Goal: Task Accomplishment & Management: Manage account settings

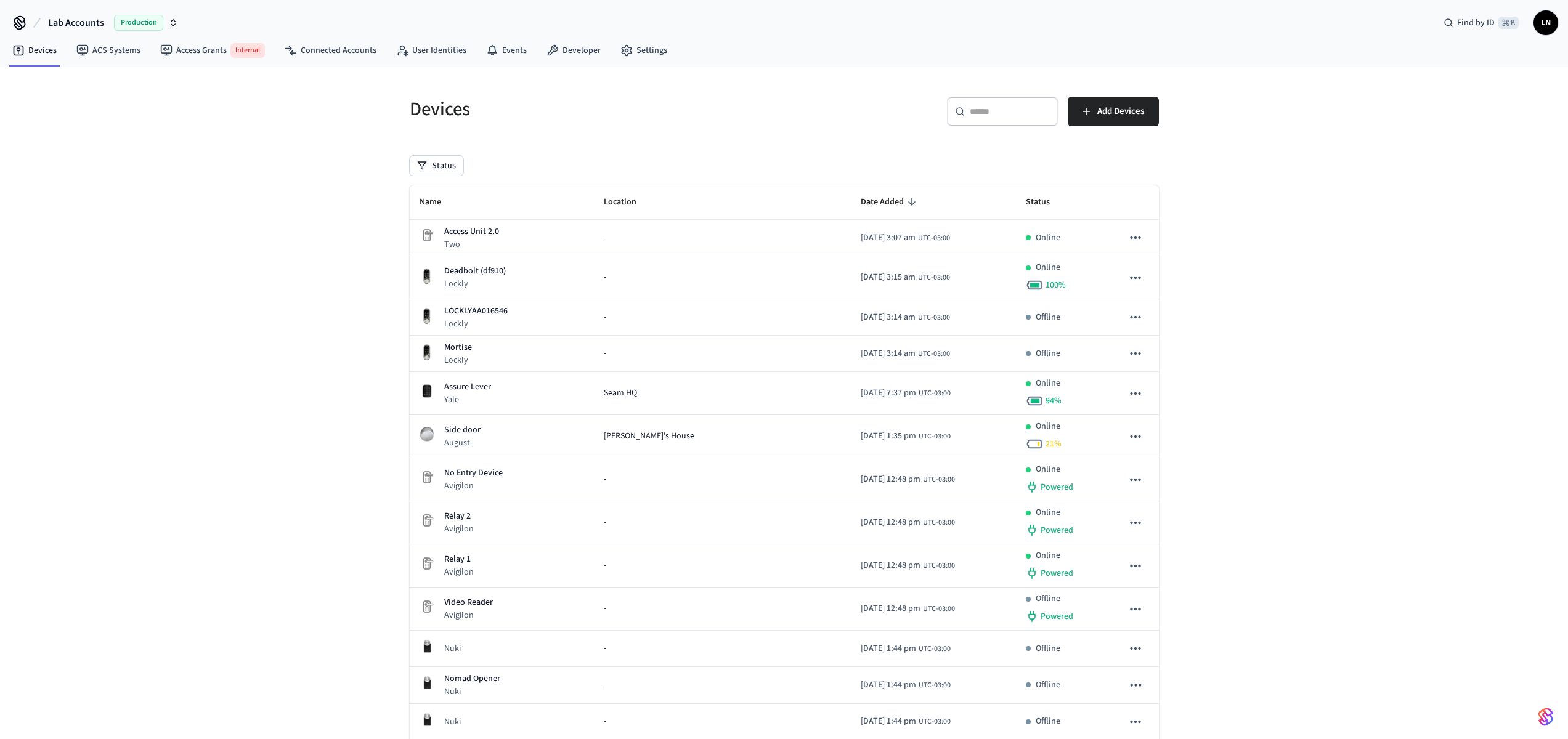
click at [108, 22] on button "Lab Accounts Production" at bounding box center [113, 23] width 138 height 26
type input "****"
click at [114, 75] on div "Testing - Community Production" at bounding box center [99, 80] width 169 height 16
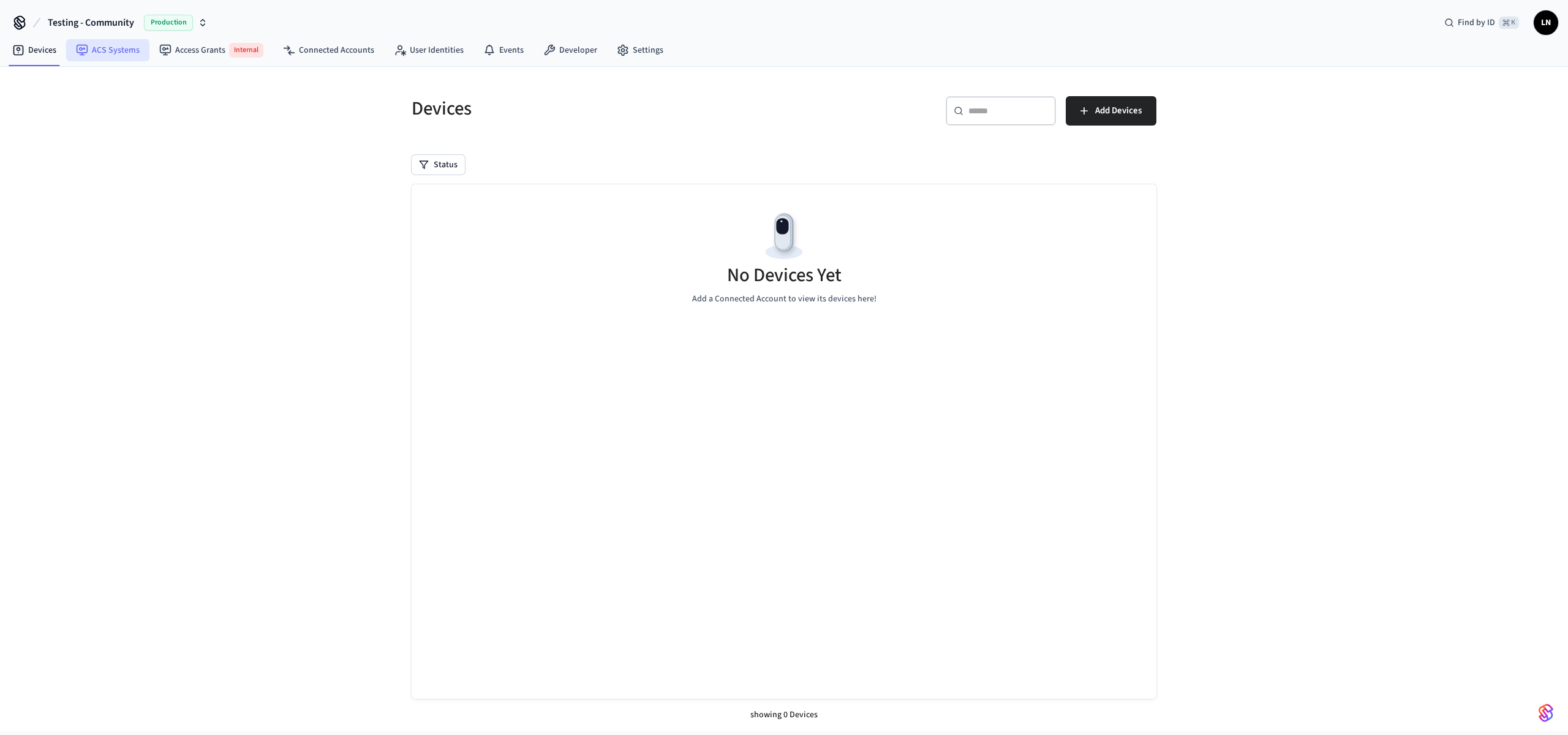
click at [126, 51] on link "ACS Systems" at bounding box center [108, 50] width 84 height 22
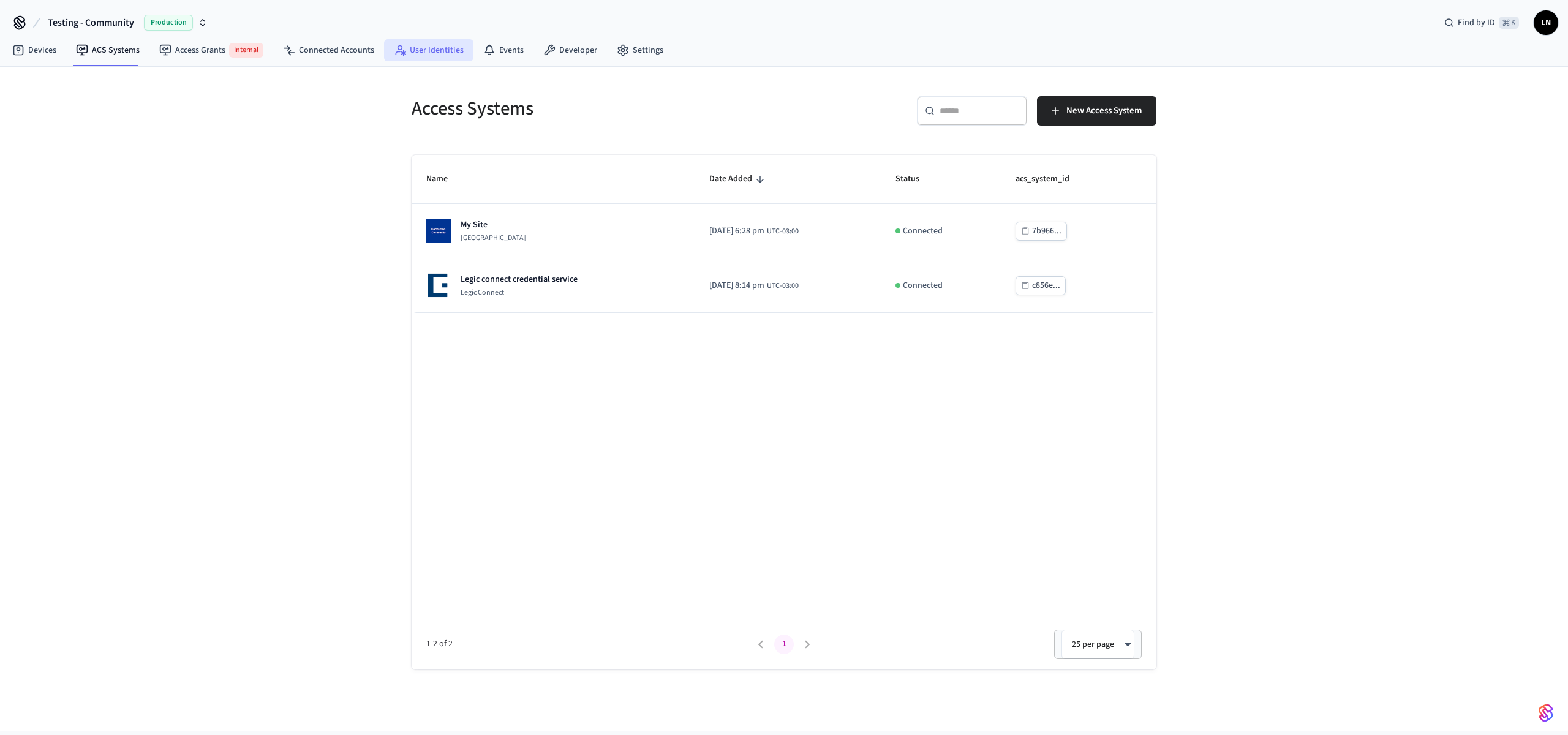
click at [453, 49] on link "User Identities" at bounding box center [429, 50] width 89 height 22
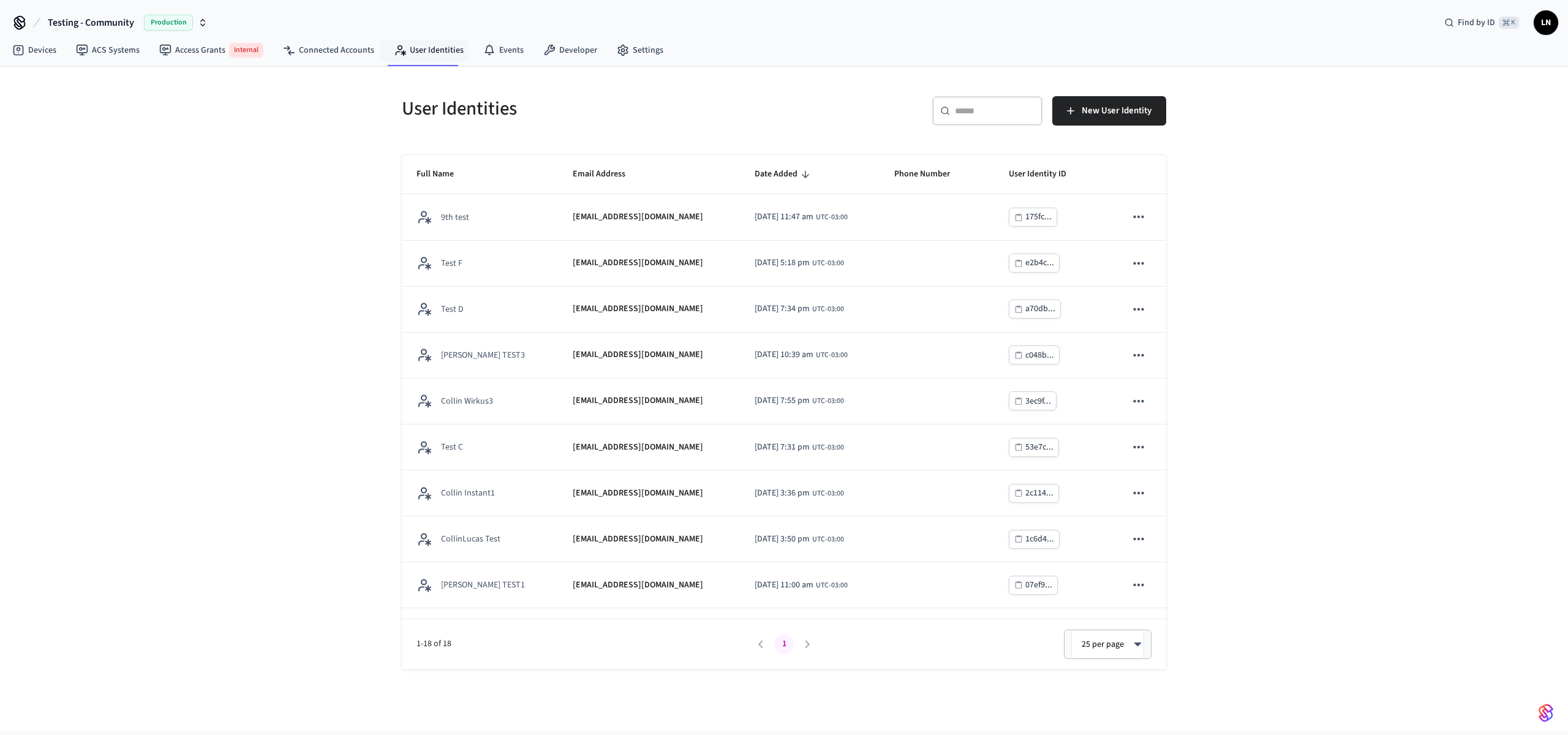
click at [1012, 114] on input "text" at bounding box center [994, 110] width 80 height 12
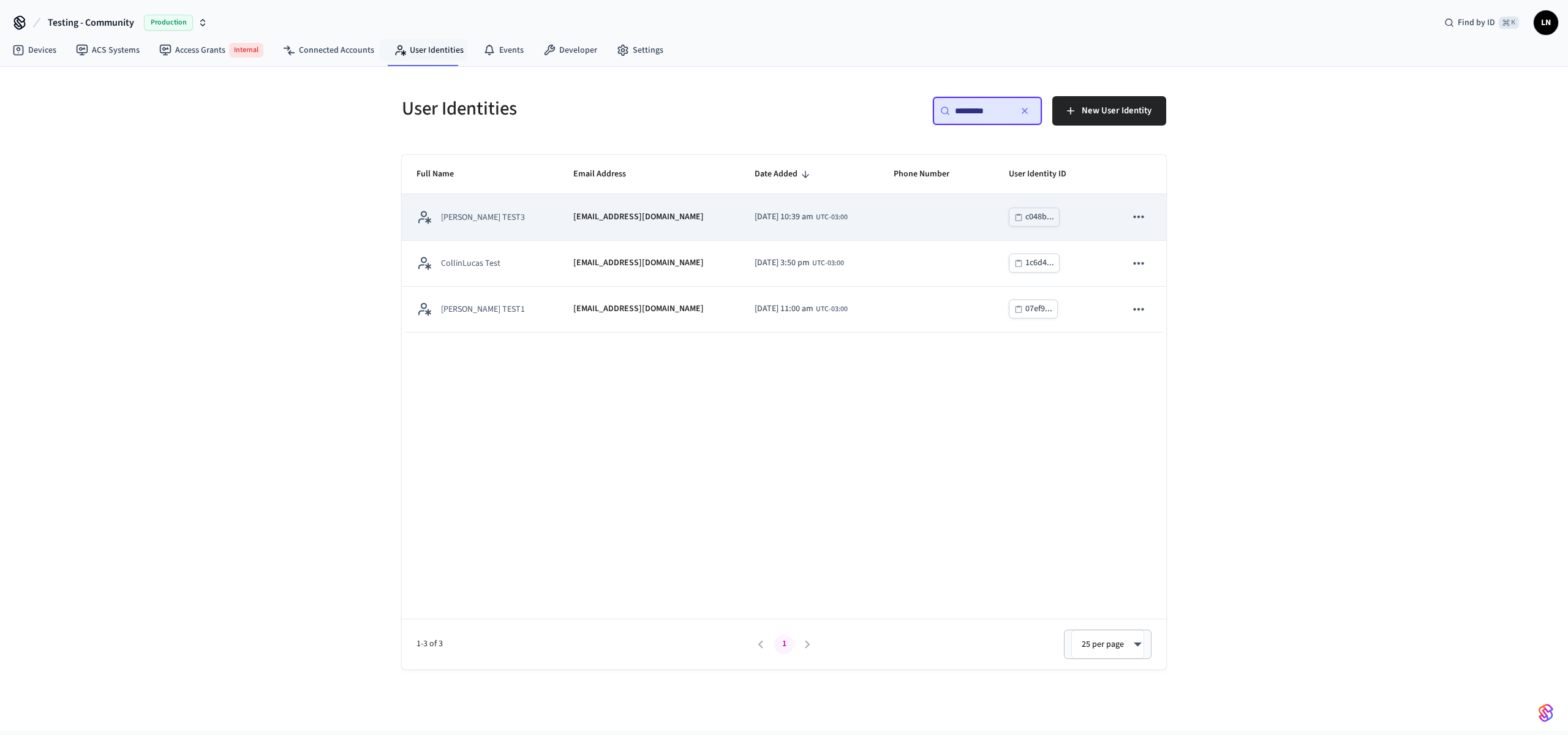
type input "*********"
click at [643, 215] on div "lucastest3@getseam.com" at bounding box center [650, 217] width 153 height 13
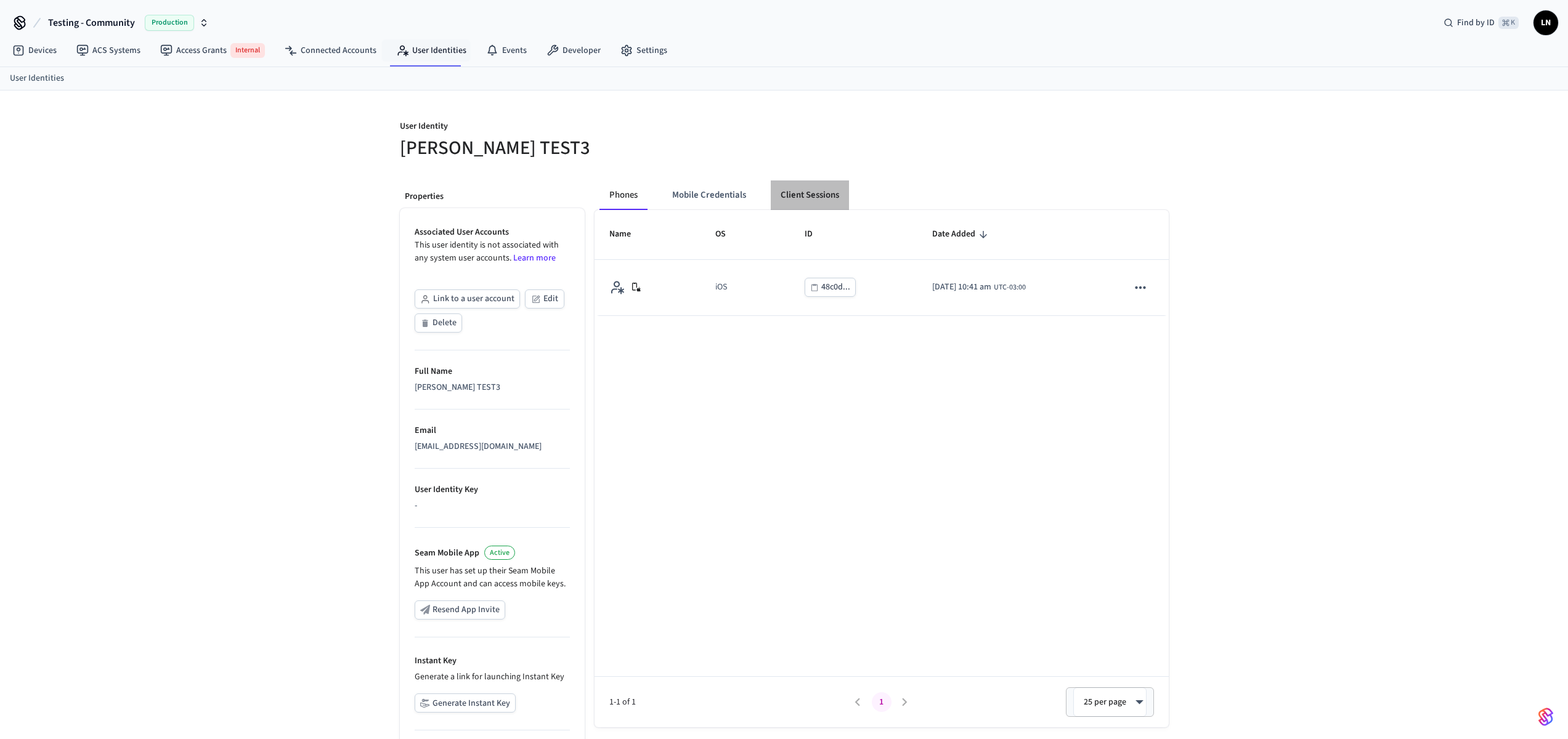
click at [827, 199] on button "Client Sessions" at bounding box center [810, 195] width 78 height 30
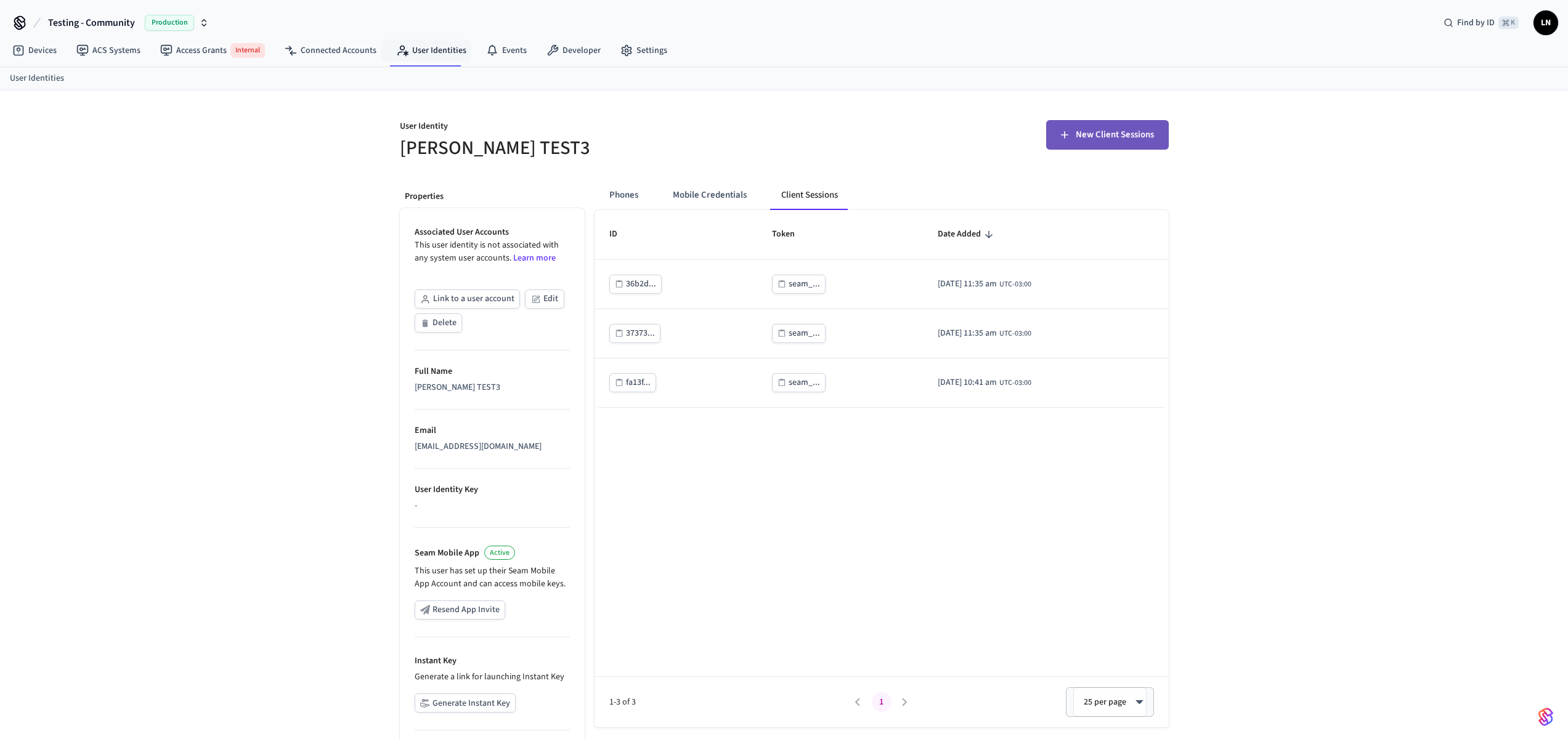
click at [1080, 133] on span "New Client Sessions" at bounding box center [1115, 135] width 78 height 16
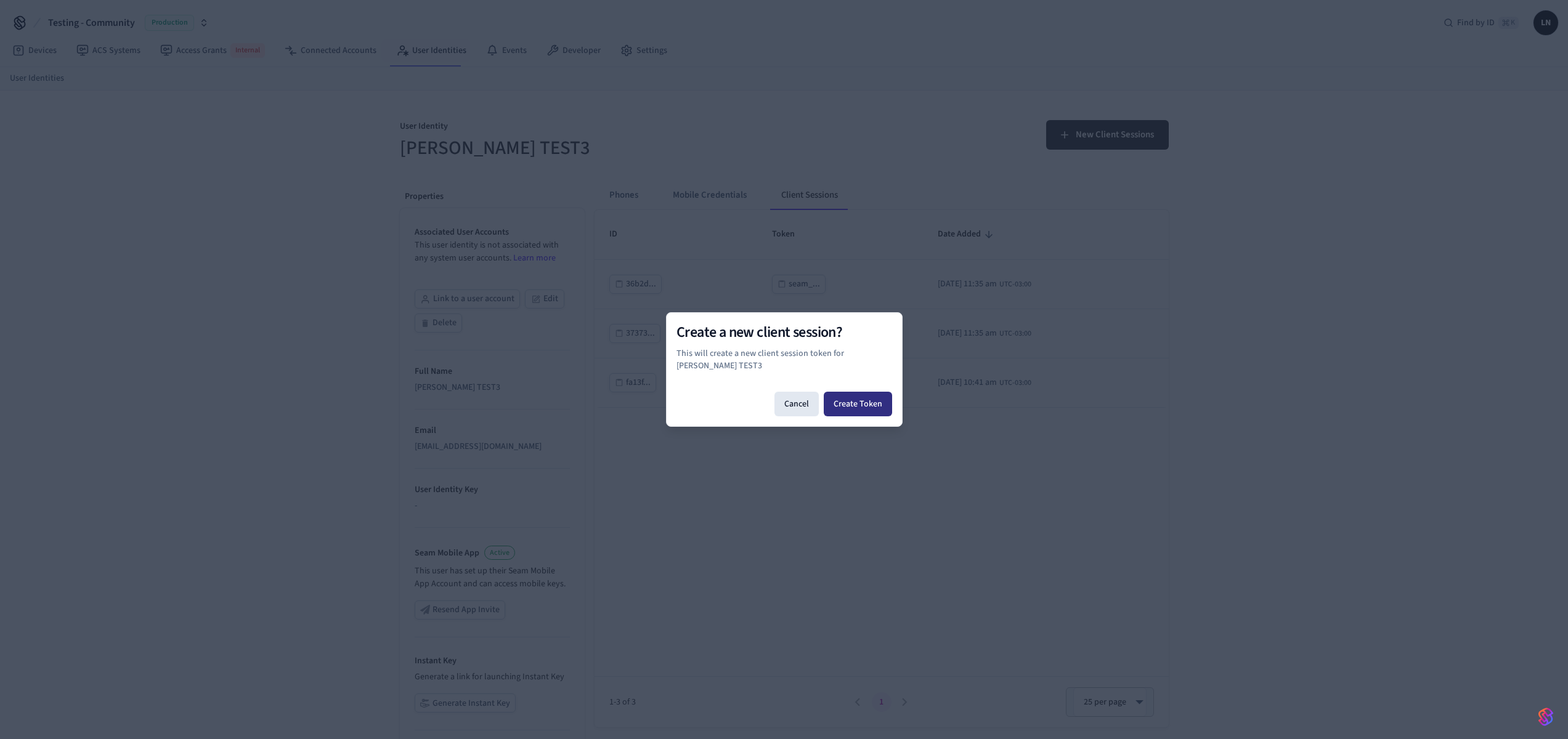
click at [860, 392] on button "Create Token" at bounding box center [858, 404] width 68 height 25
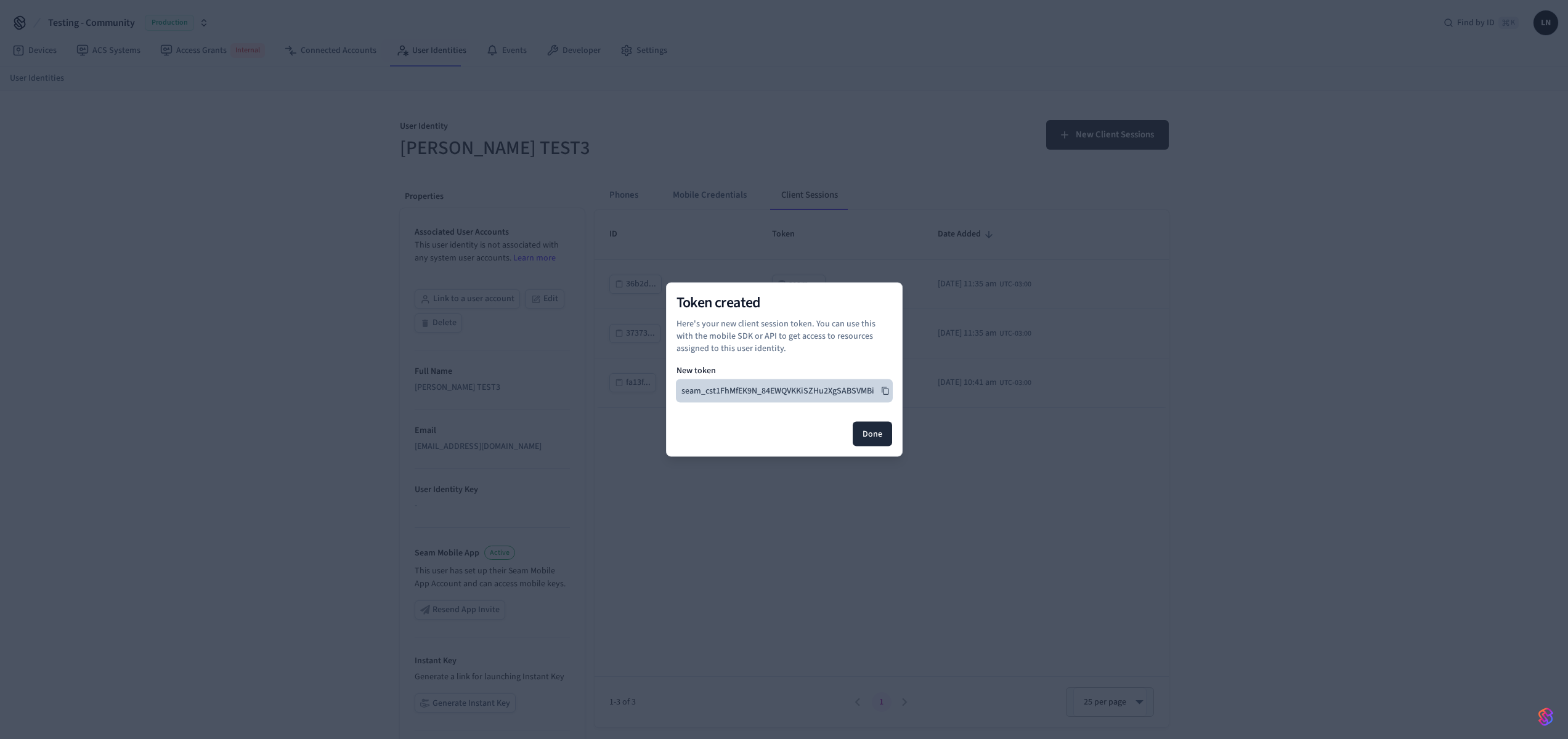
click at [882, 388] on icon at bounding box center [886, 391] width 9 height 9
click at [876, 430] on button "Done" at bounding box center [872, 434] width 39 height 25
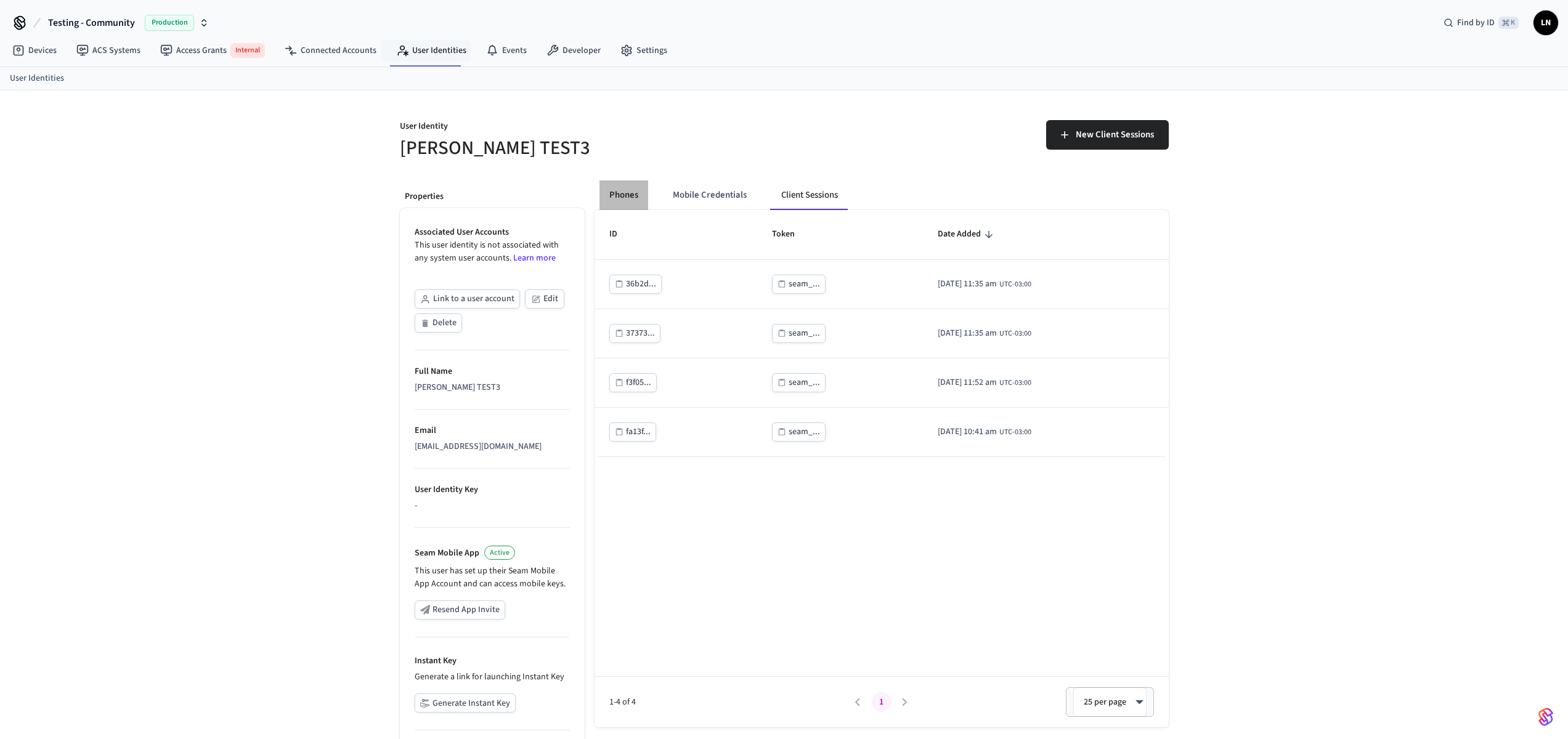
click at [631, 201] on button "Phones" at bounding box center [623, 195] width 49 height 30
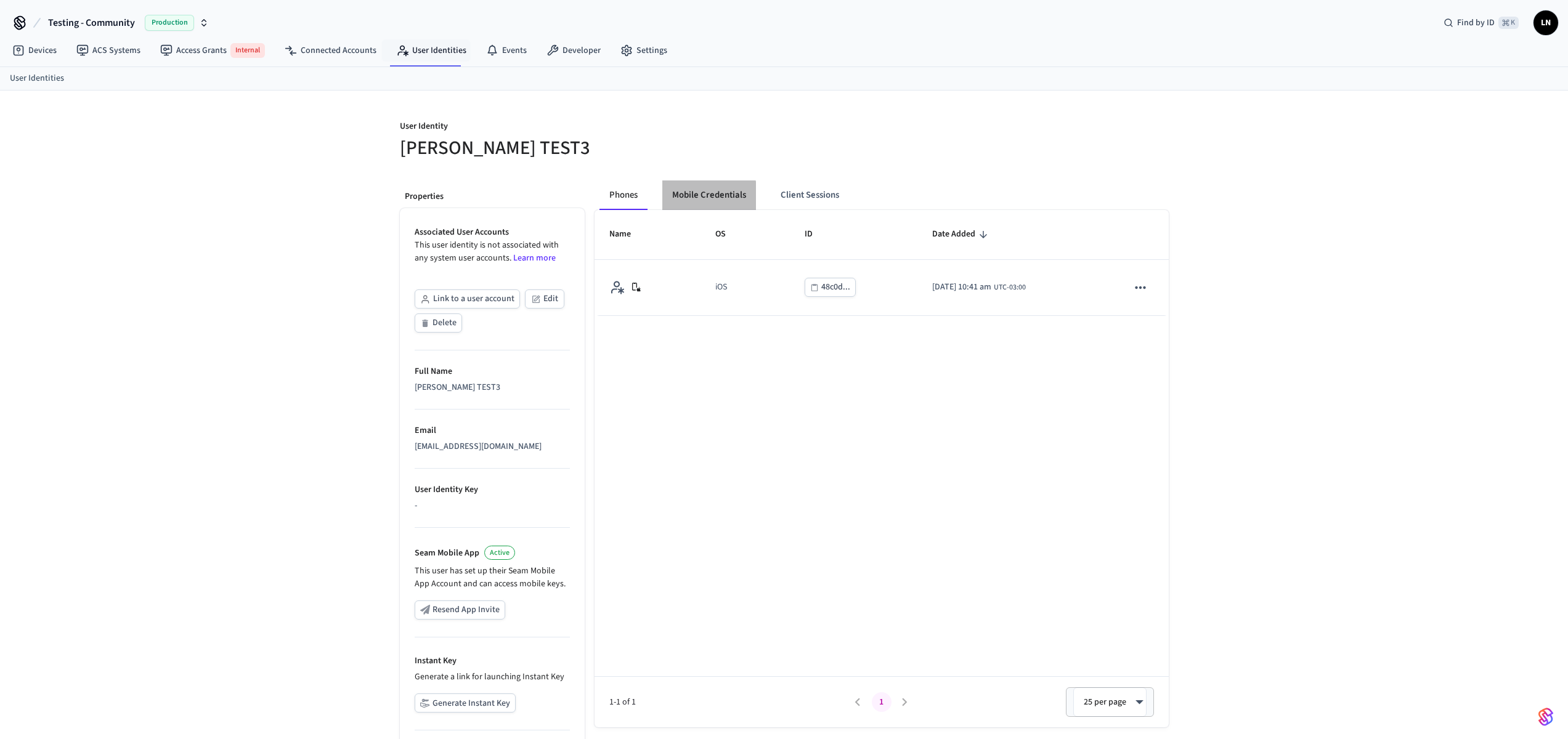
click at [686, 199] on button "Mobile Credentials" at bounding box center [709, 195] width 94 height 30
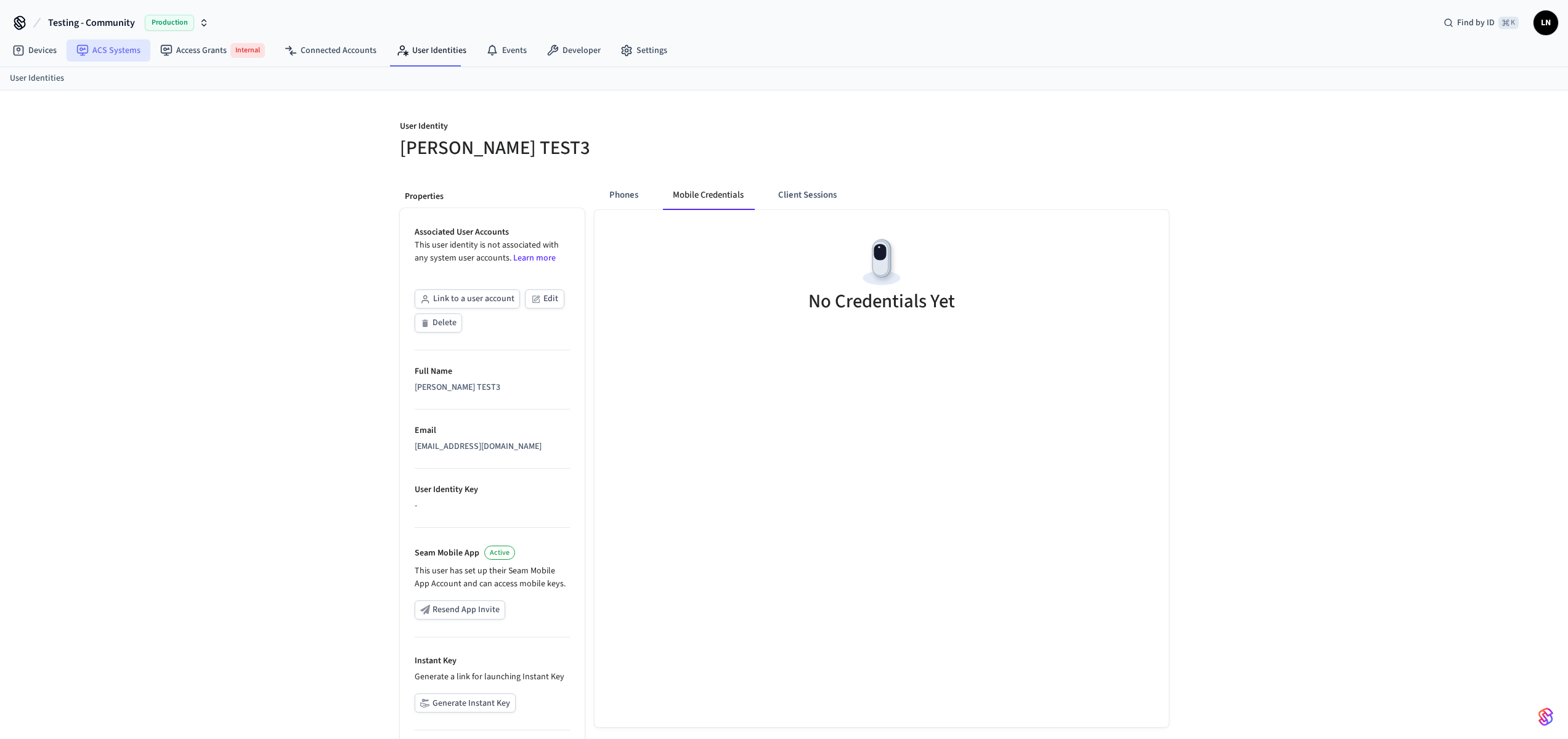
click at [112, 51] on link "ACS Systems" at bounding box center [109, 50] width 84 height 22
click at [491, 306] on button "Link to a user account" at bounding box center [467, 299] width 105 height 19
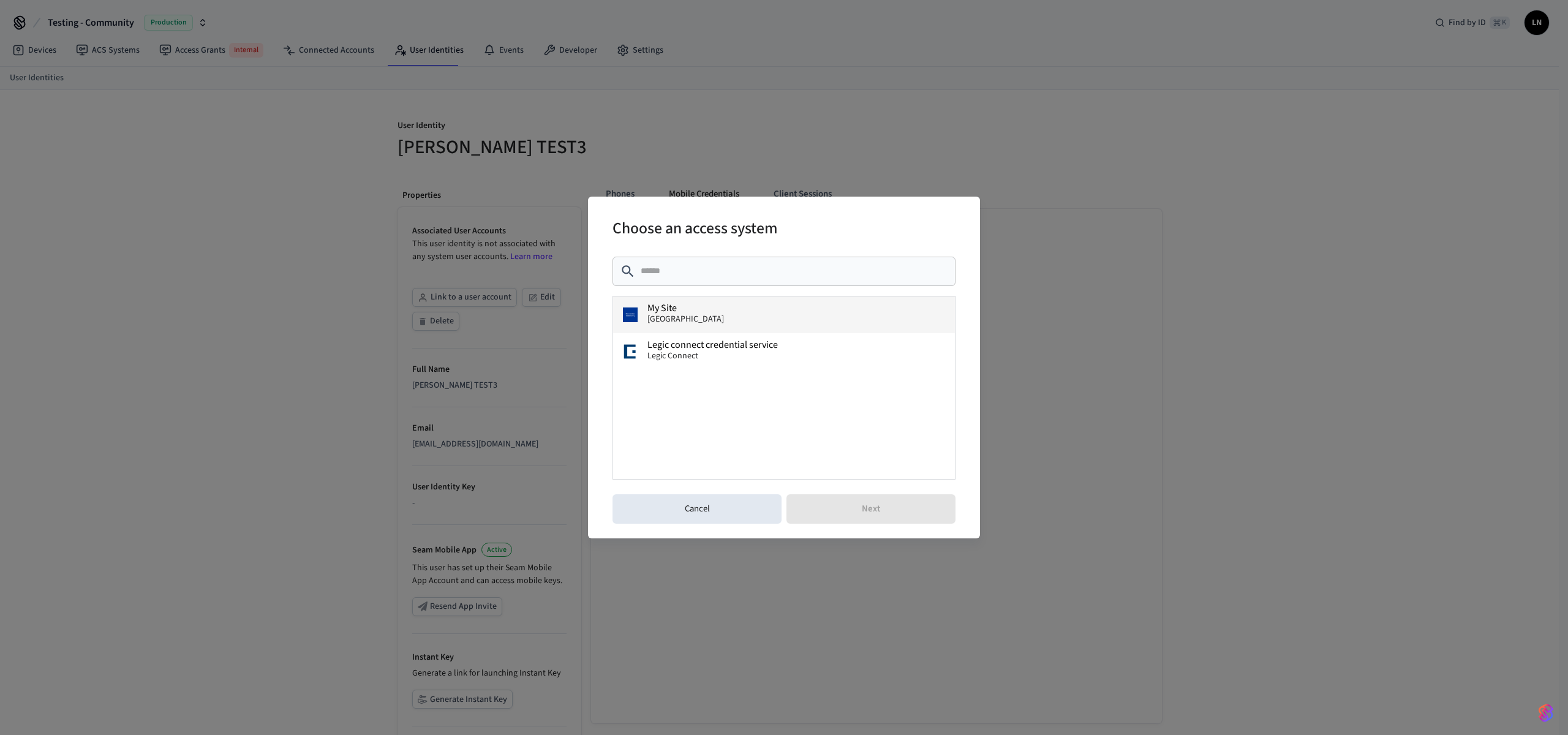
click at [803, 325] on button "My Site Dormakaba Community Site" at bounding box center [784, 314] width 342 height 37
click at [884, 520] on button "Next" at bounding box center [870, 509] width 169 height 30
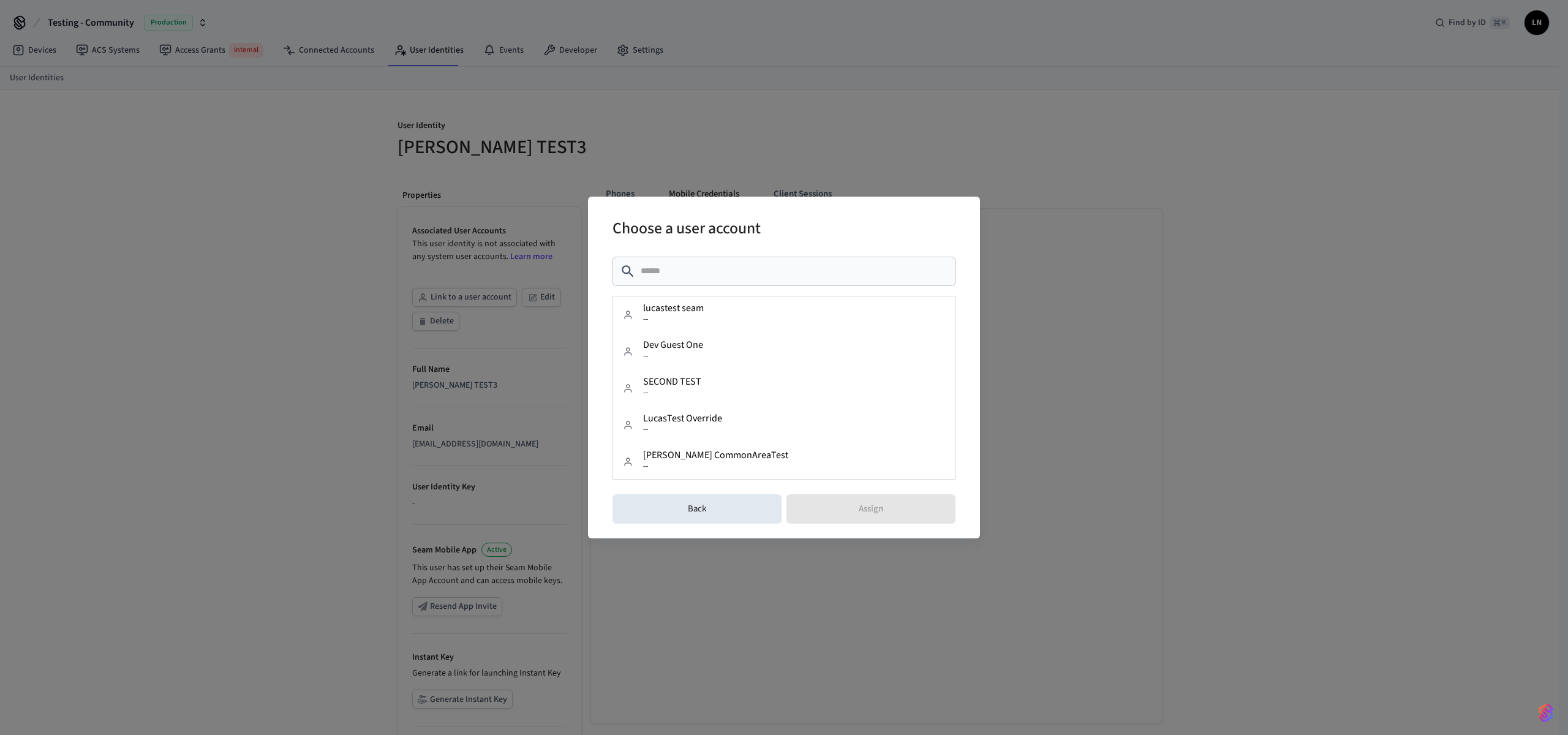
click at [716, 272] on input "text" at bounding box center [794, 271] width 308 height 12
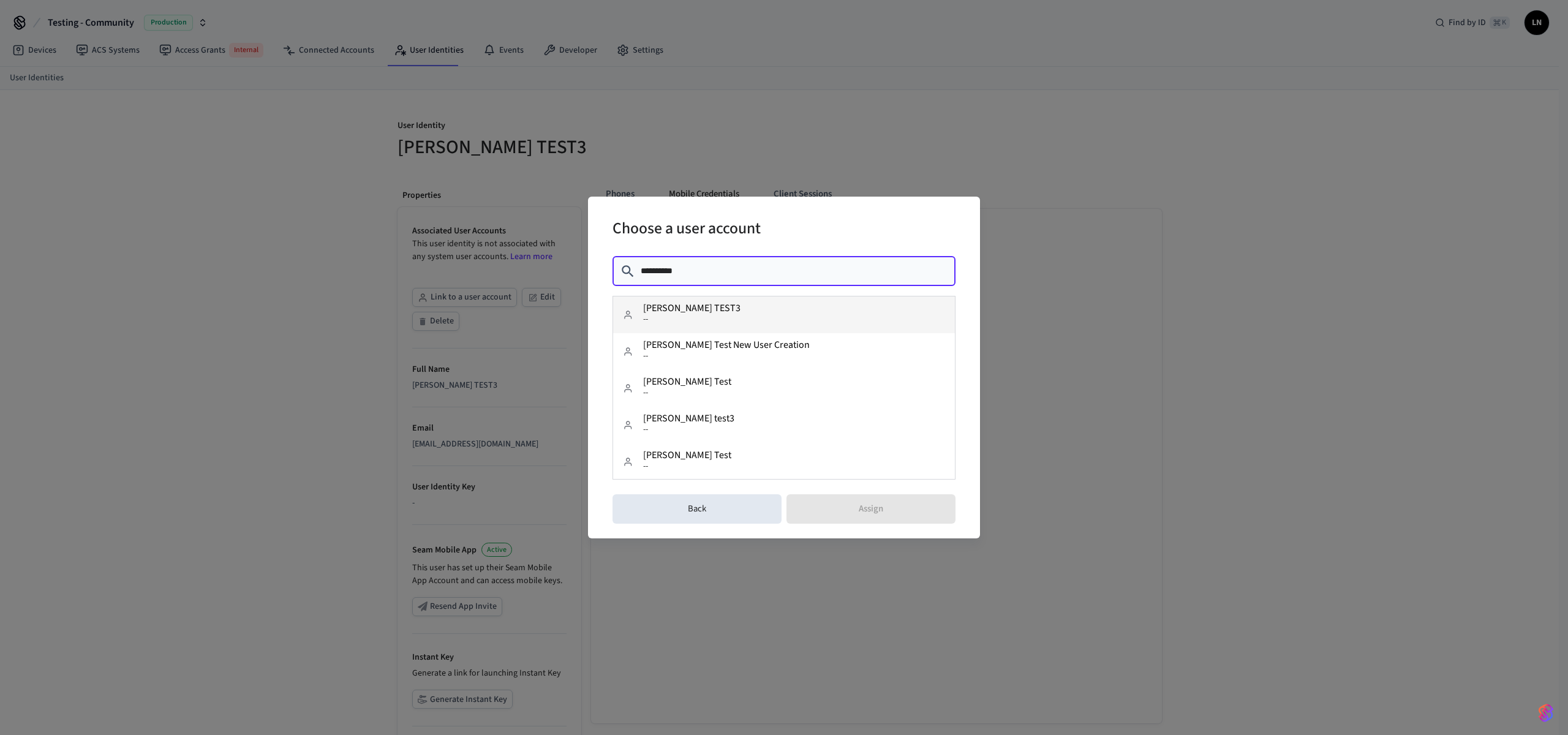
type input "**********"
click at [715, 321] on button "LUCAS TEST3 --" at bounding box center [784, 314] width 342 height 37
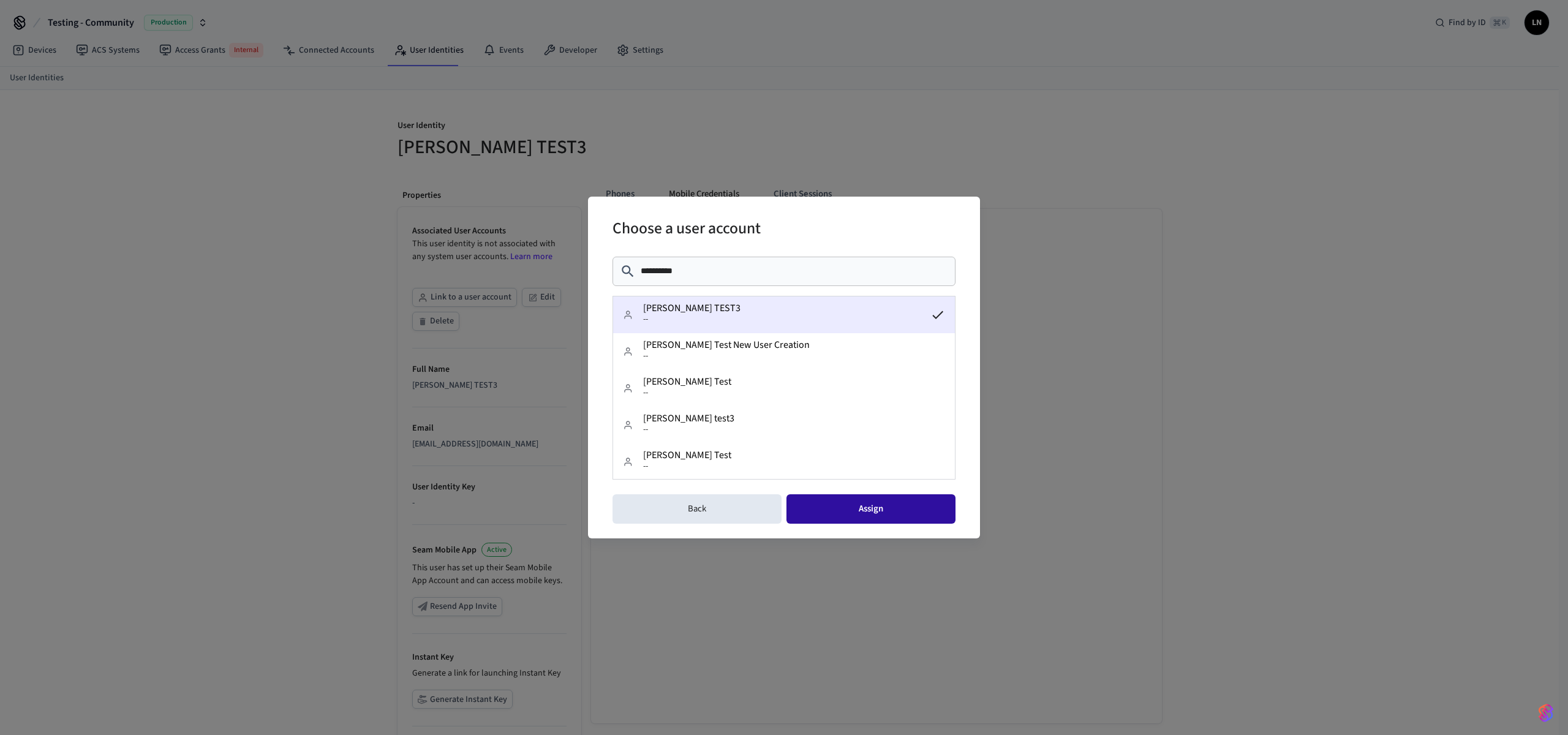
click at [834, 504] on button "Assign" at bounding box center [870, 509] width 169 height 30
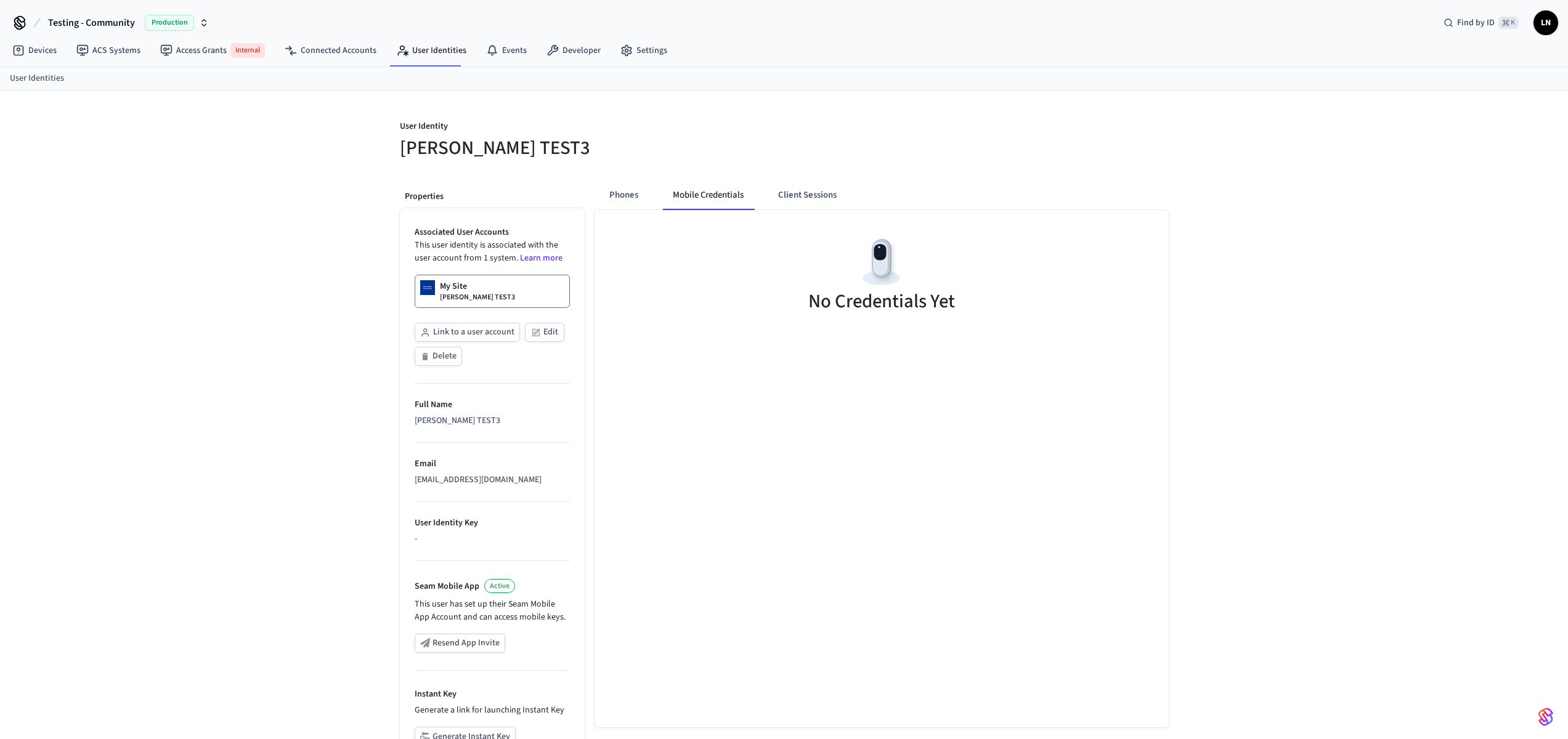
click at [469, 293] on p "LUCAS TEST3" at bounding box center [478, 298] width 75 height 10
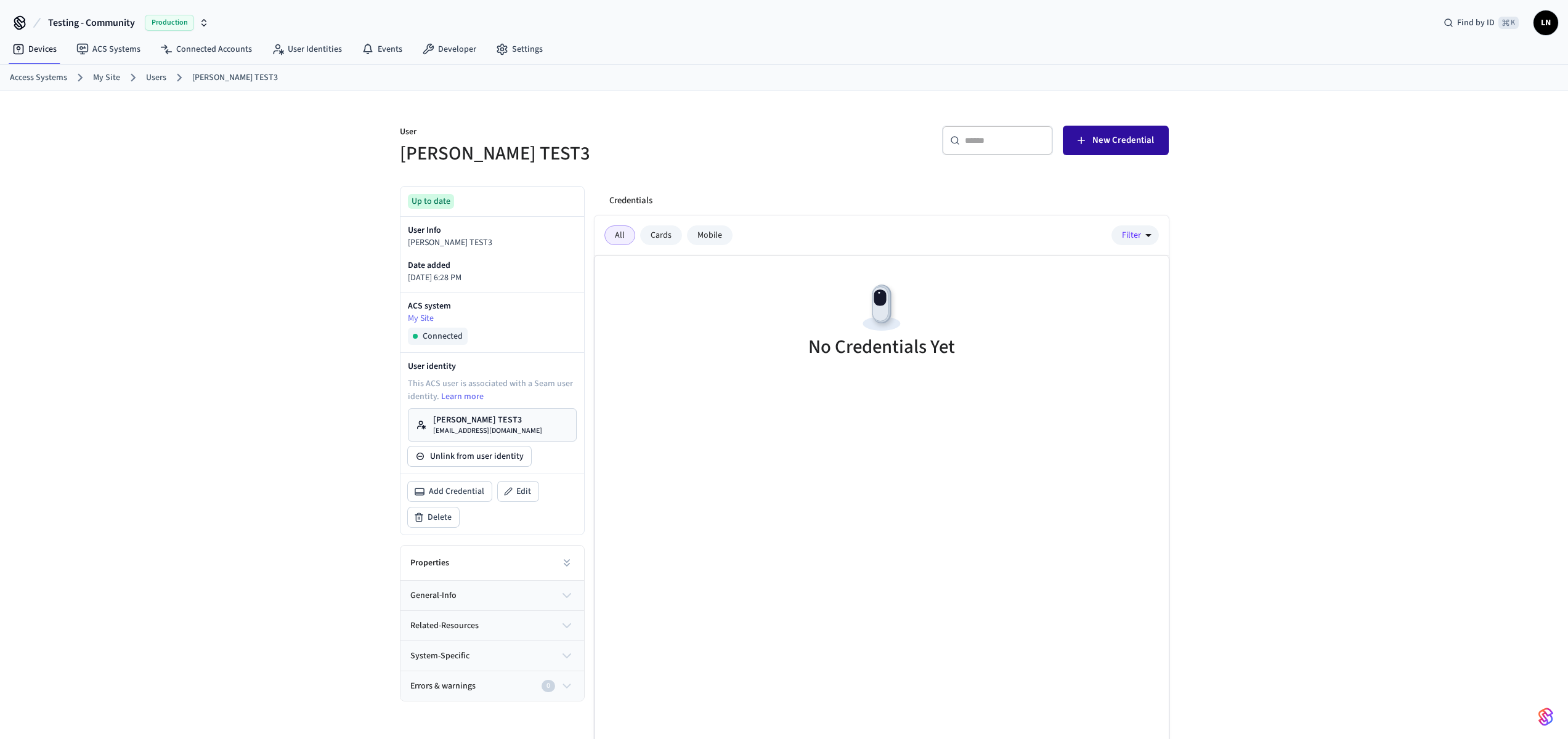
click at [1136, 133] on span "New Credential" at bounding box center [1123, 141] width 62 height 16
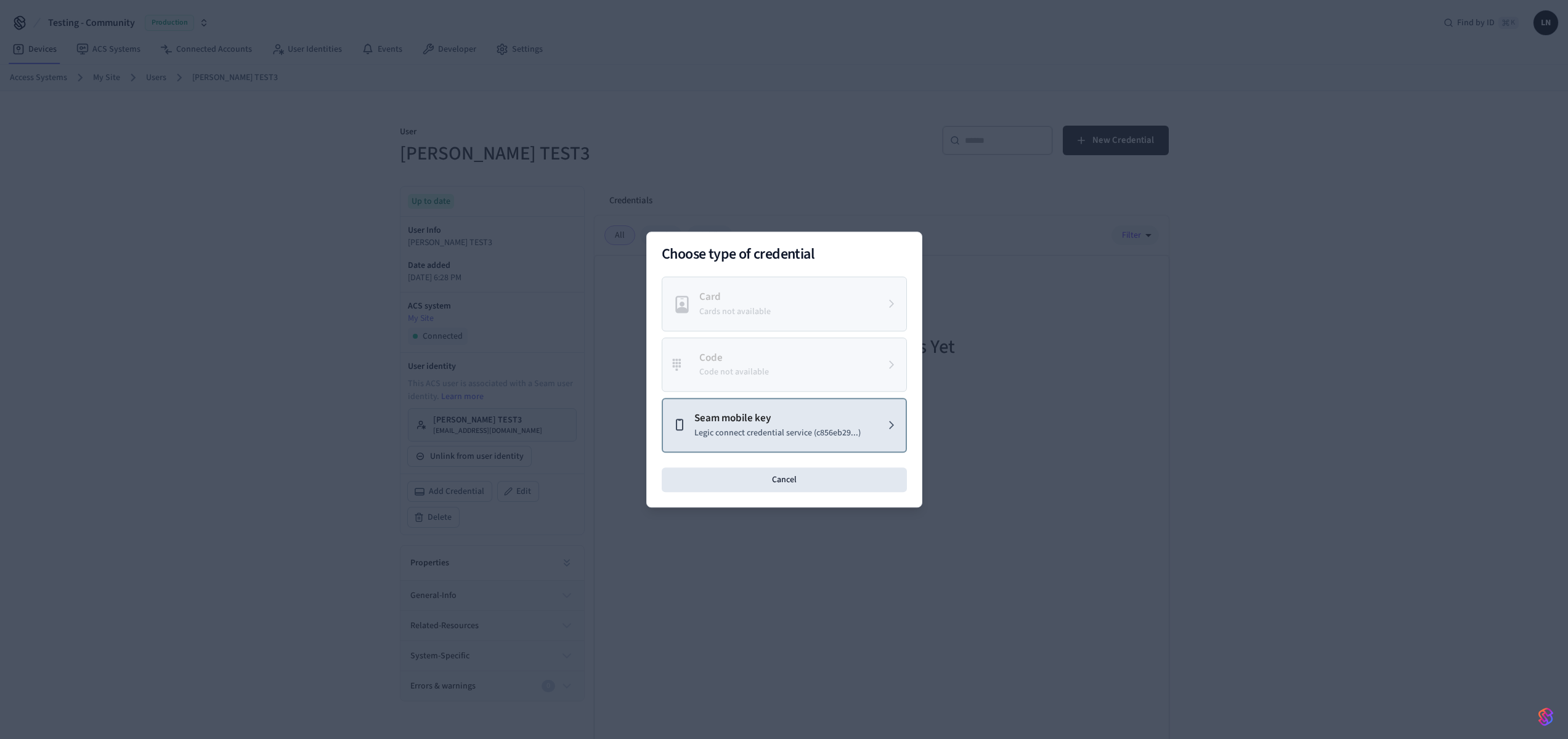
click at [853, 430] on p "Legic connect credential service (c856eb29...)" at bounding box center [778, 433] width 167 height 13
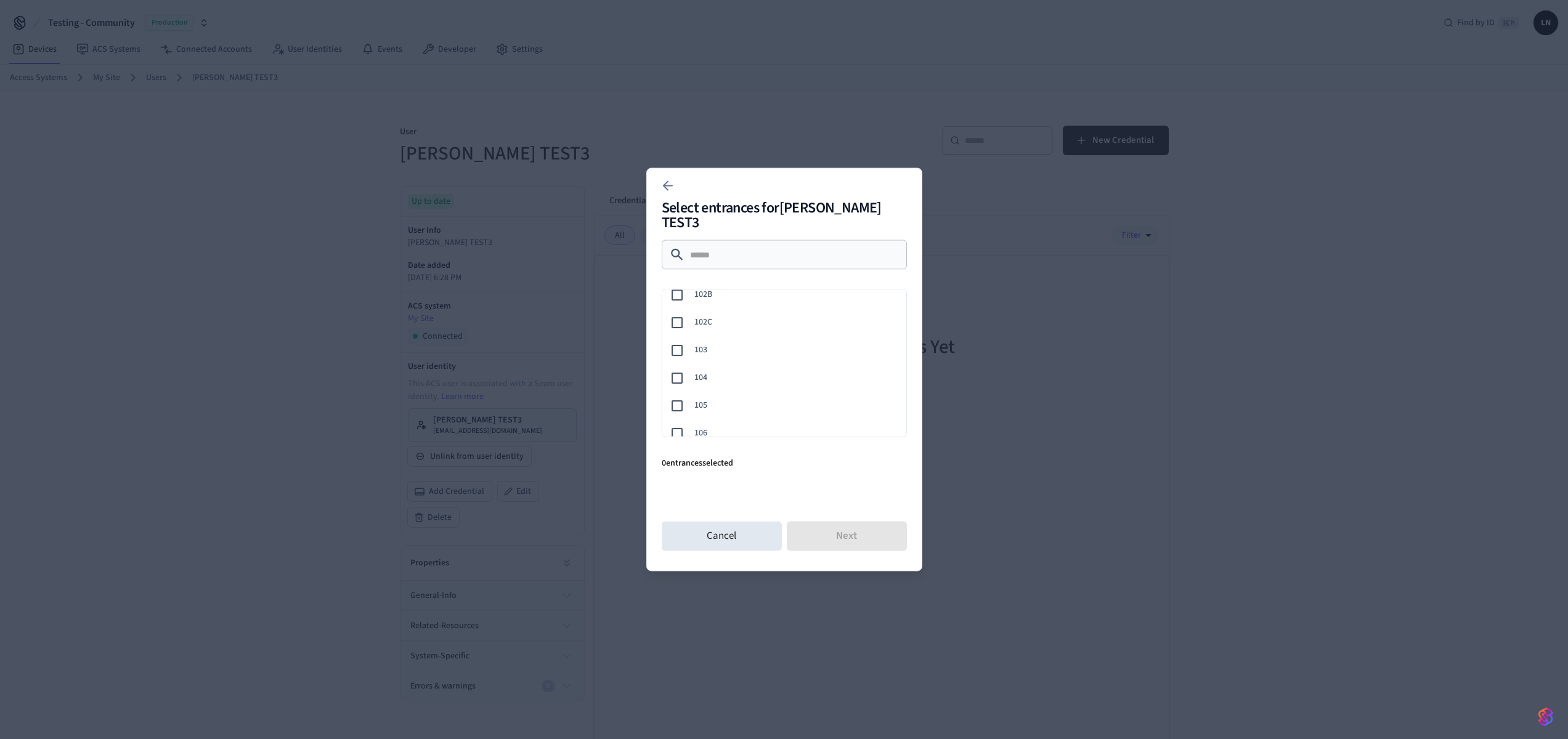
scroll to position [149, 0]
click at [742, 343] on span "103" at bounding box center [795, 349] width 202 height 13
click at [831, 524] on button "Next" at bounding box center [847, 536] width 120 height 30
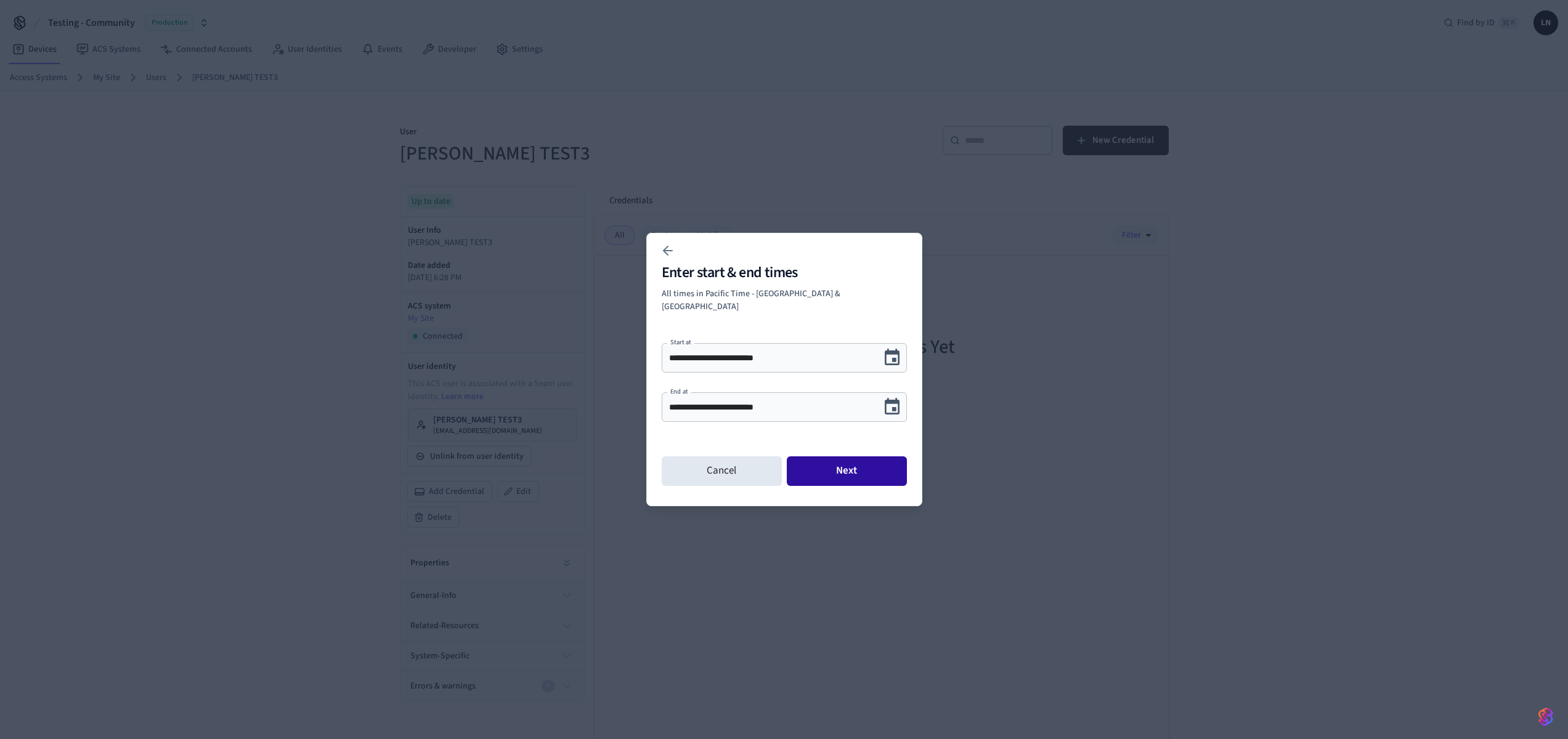
click at [850, 467] on button "Next" at bounding box center [847, 471] width 120 height 30
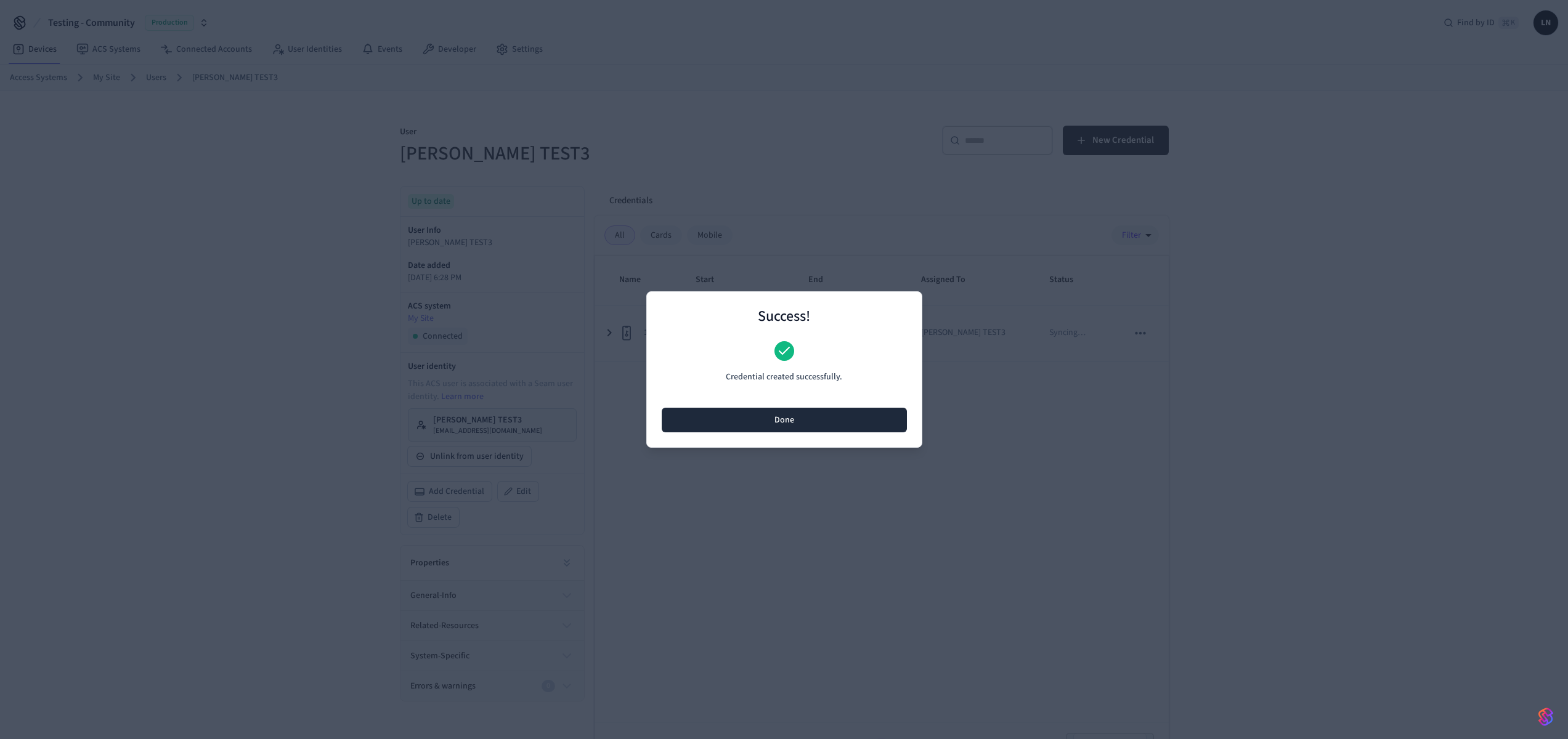
click at [819, 420] on button "Done" at bounding box center [784, 420] width 245 height 25
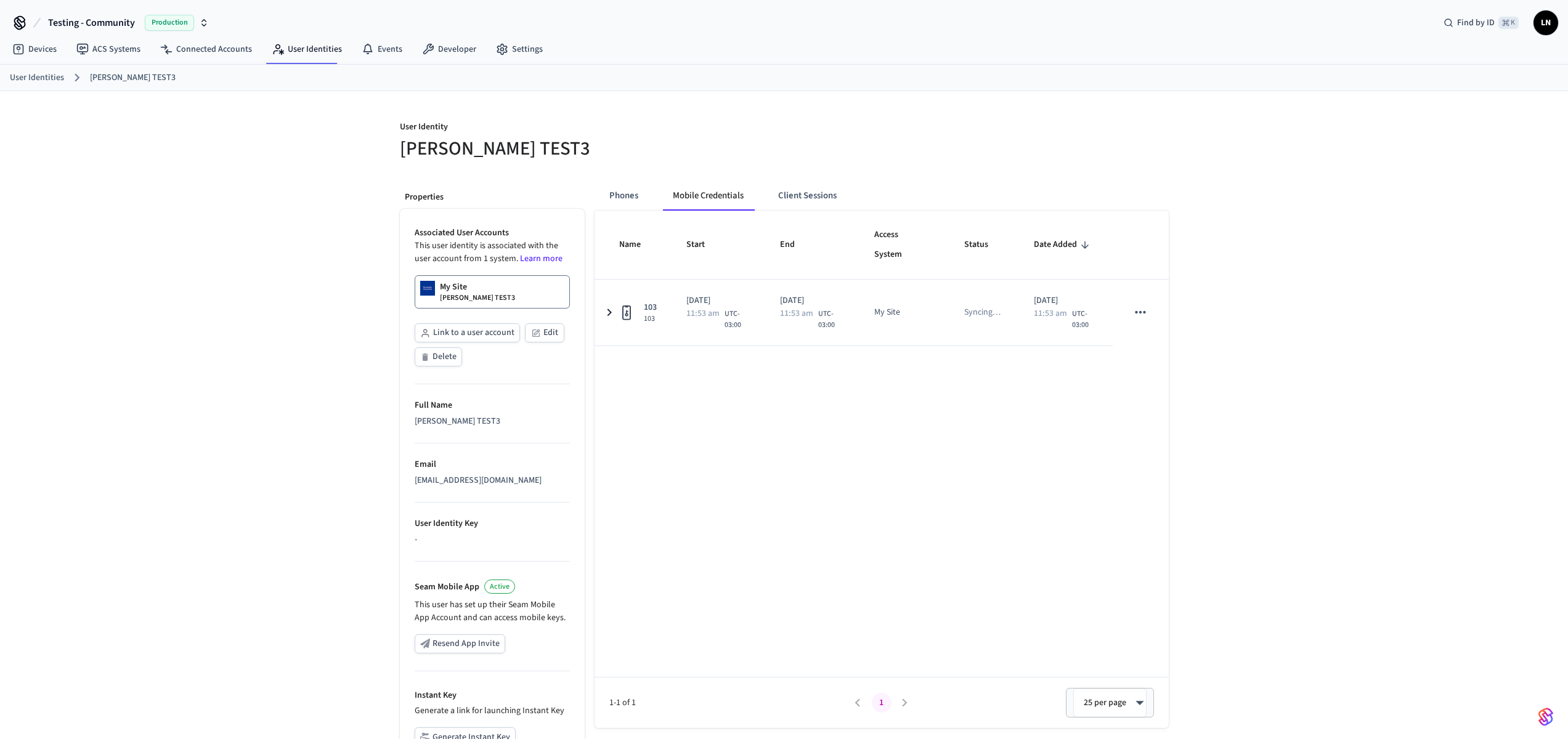
click at [837, 485] on div "Name Start End Access System Status Date Added 103 103 2025/10/06 11:53 am UTC-…" at bounding box center [882, 469] width 574 height 517
click at [830, 457] on div "Name Start End Access System Status Date Added 103 103 2025/10/06 11:53 am UTC-…" at bounding box center [882, 469] width 574 height 517
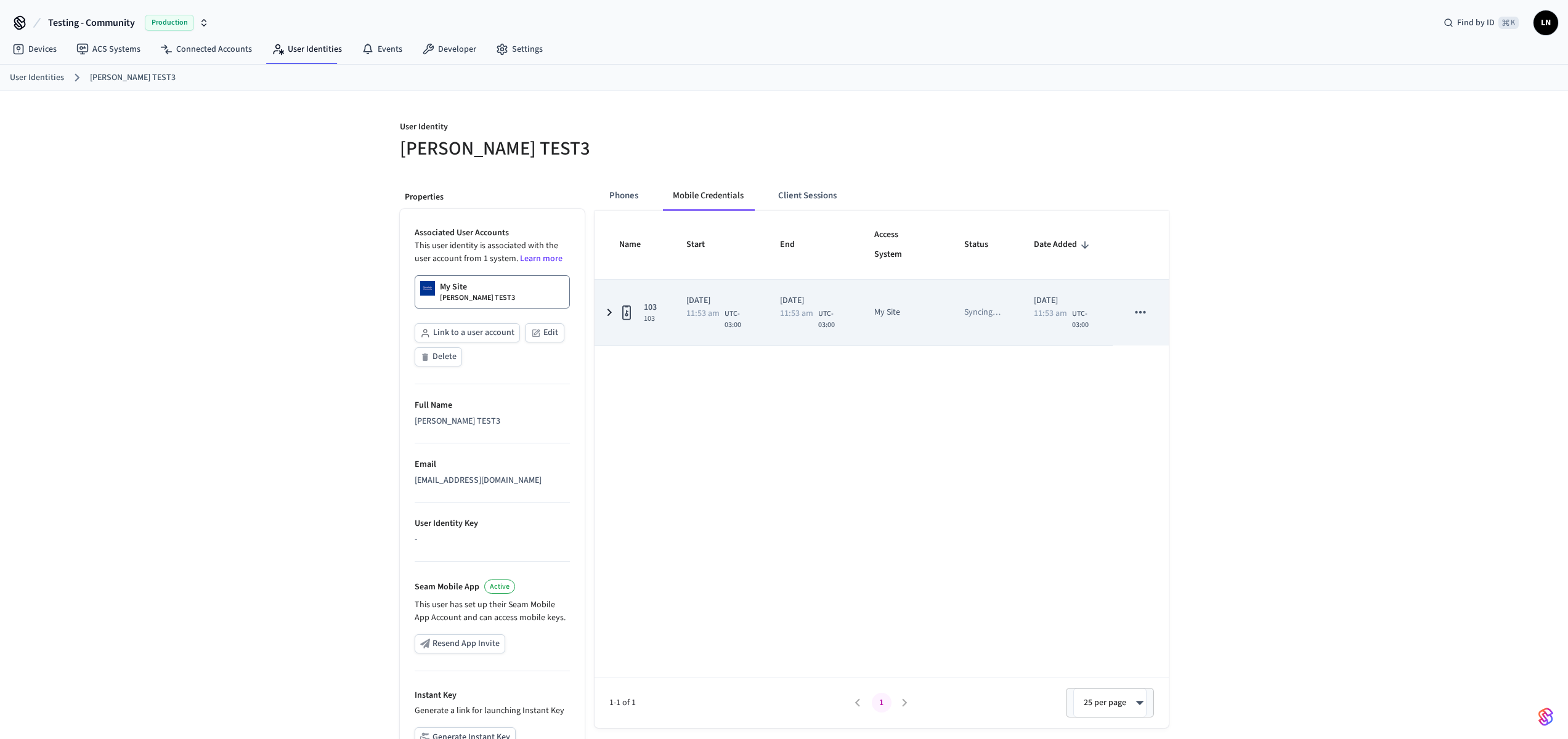
click at [665, 329] on td "103 103" at bounding box center [633, 312] width 77 height 66
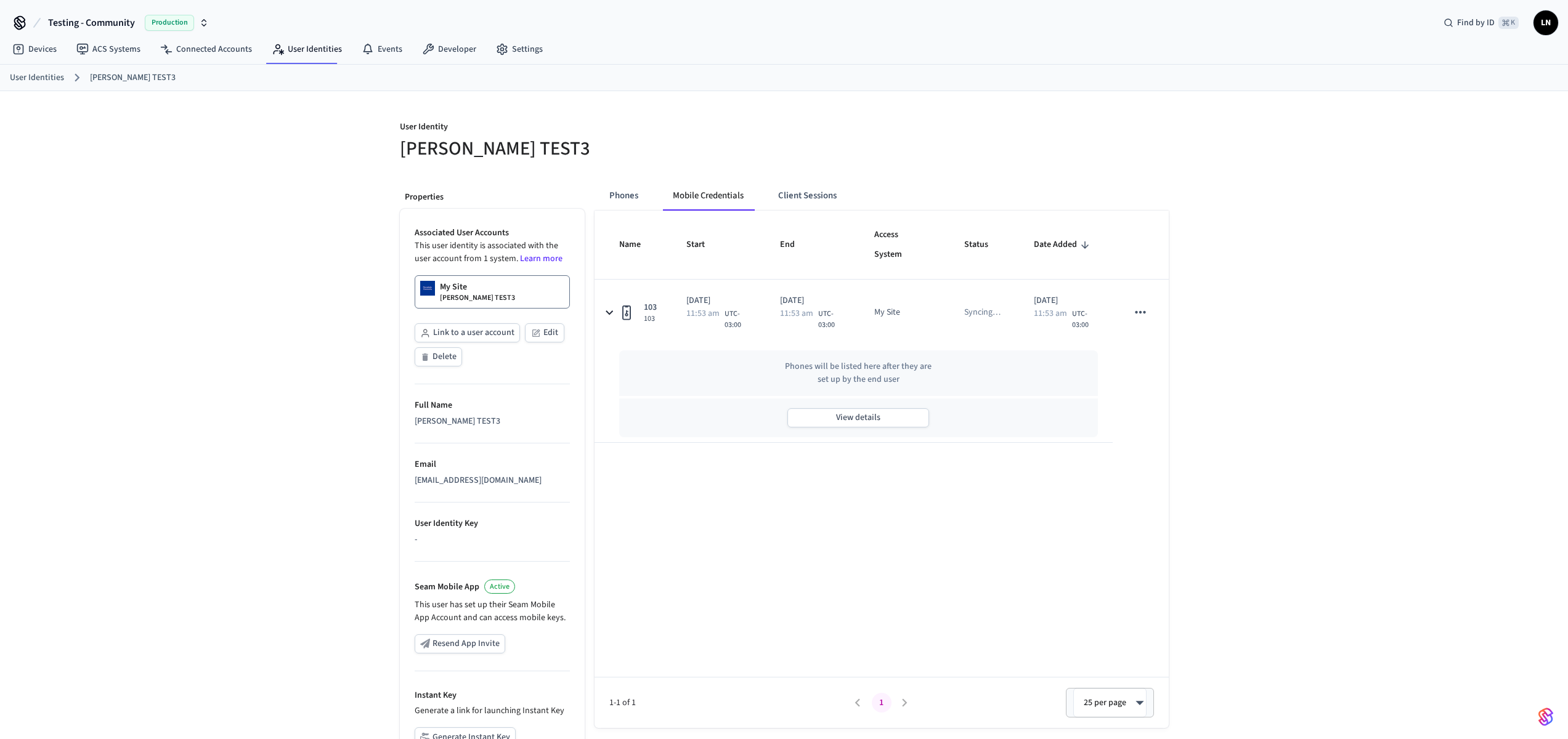
click at [1037, 459] on div "Name Start End Access System Status Date Added 103 103 2025/10/06 11:53 am UTC-…" at bounding box center [882, 469] width 574 height 517
click at [1108, 489] on div "Name Start End Access System Status Date Added 103 103 2025/10/06 11:53 am UTC-…" at bounding box center [882, 469] width 574 height 517
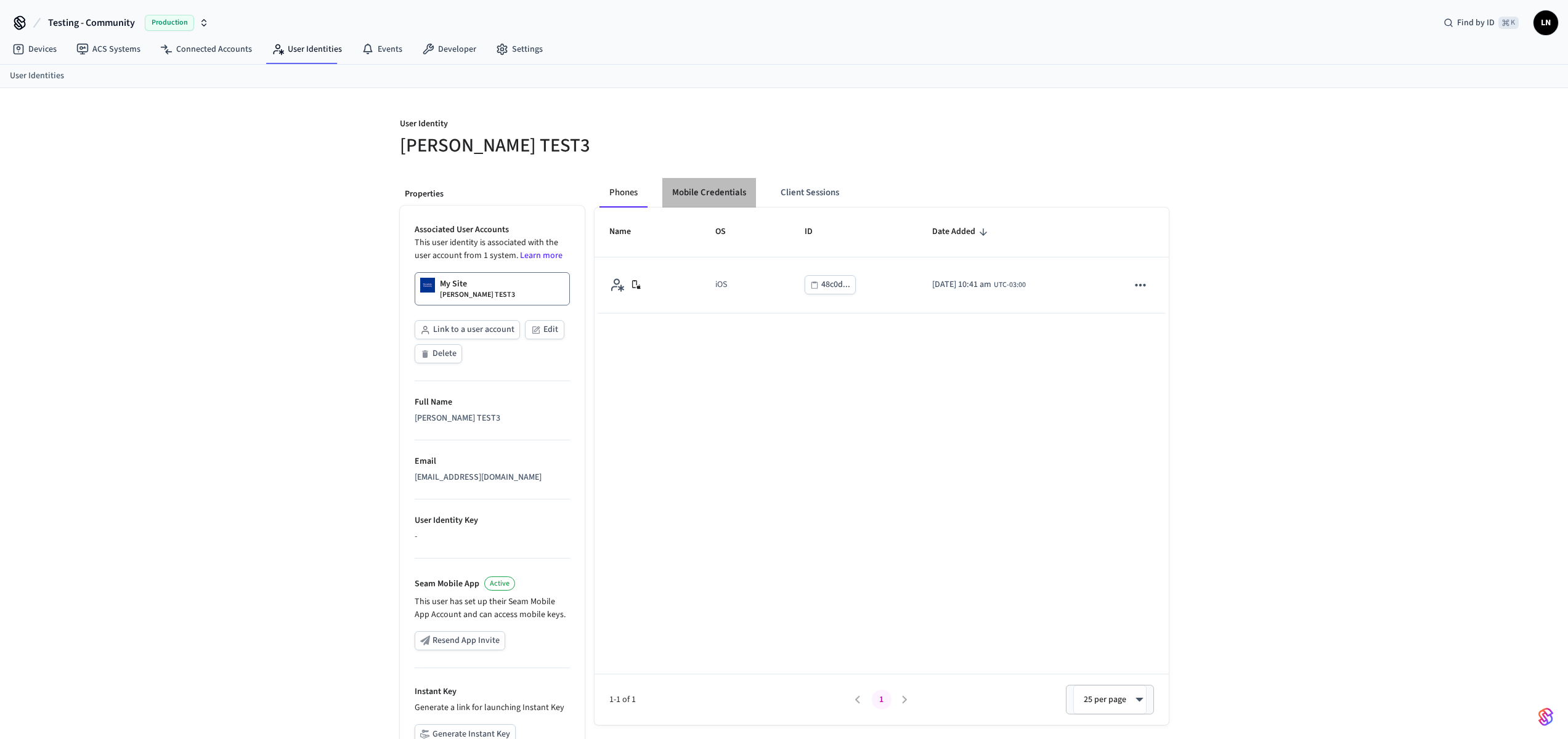
click at [733, 195] on button "Mobile Credentials" at bounding box center [709, 193] width 94 height 30
click at [704, 190] on button "Mobile Credentials" at bounding box center [708, 193] width 91 height 30
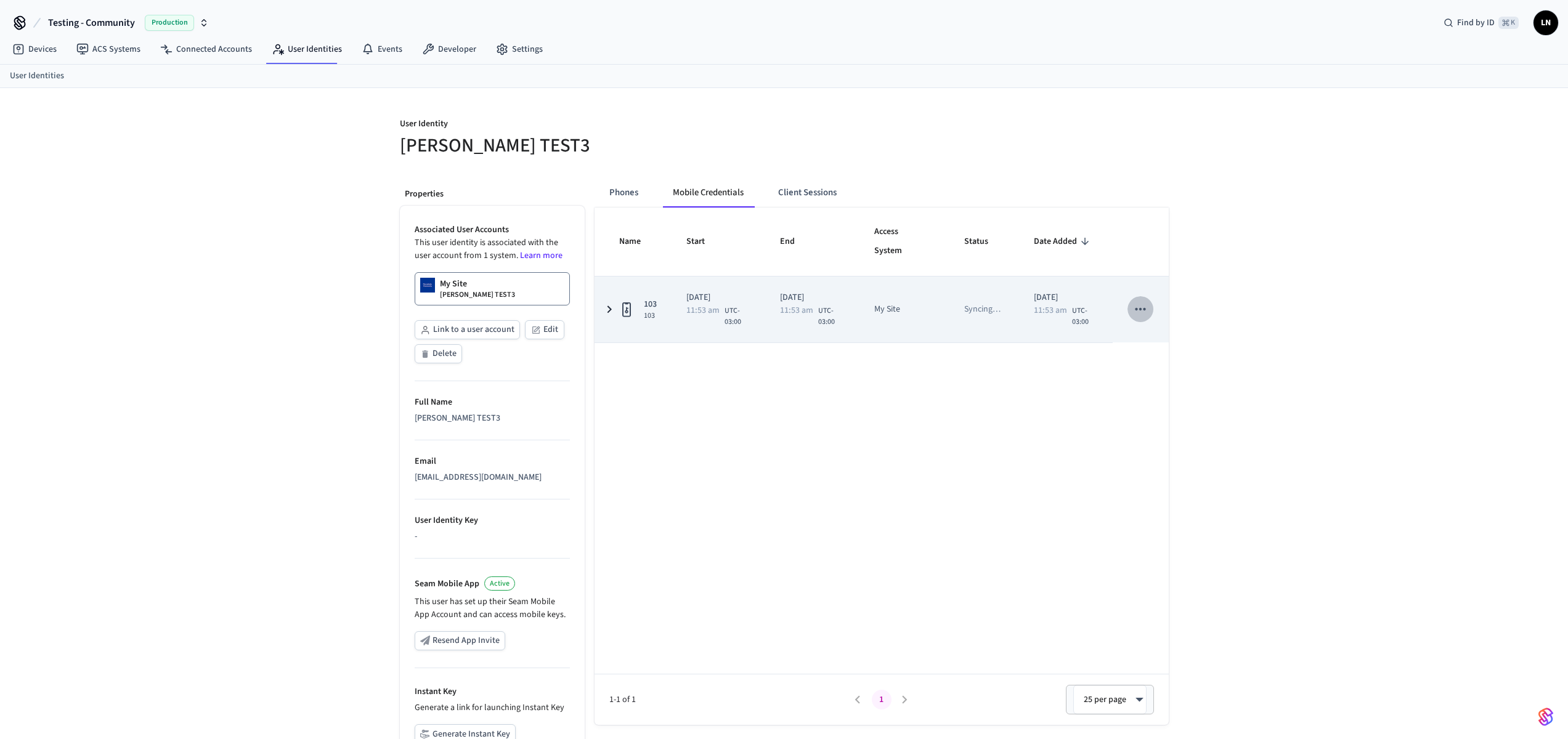
click at [1128, 311] on button "sticky table" at bounding box center [1141, 309] width 26 height 26
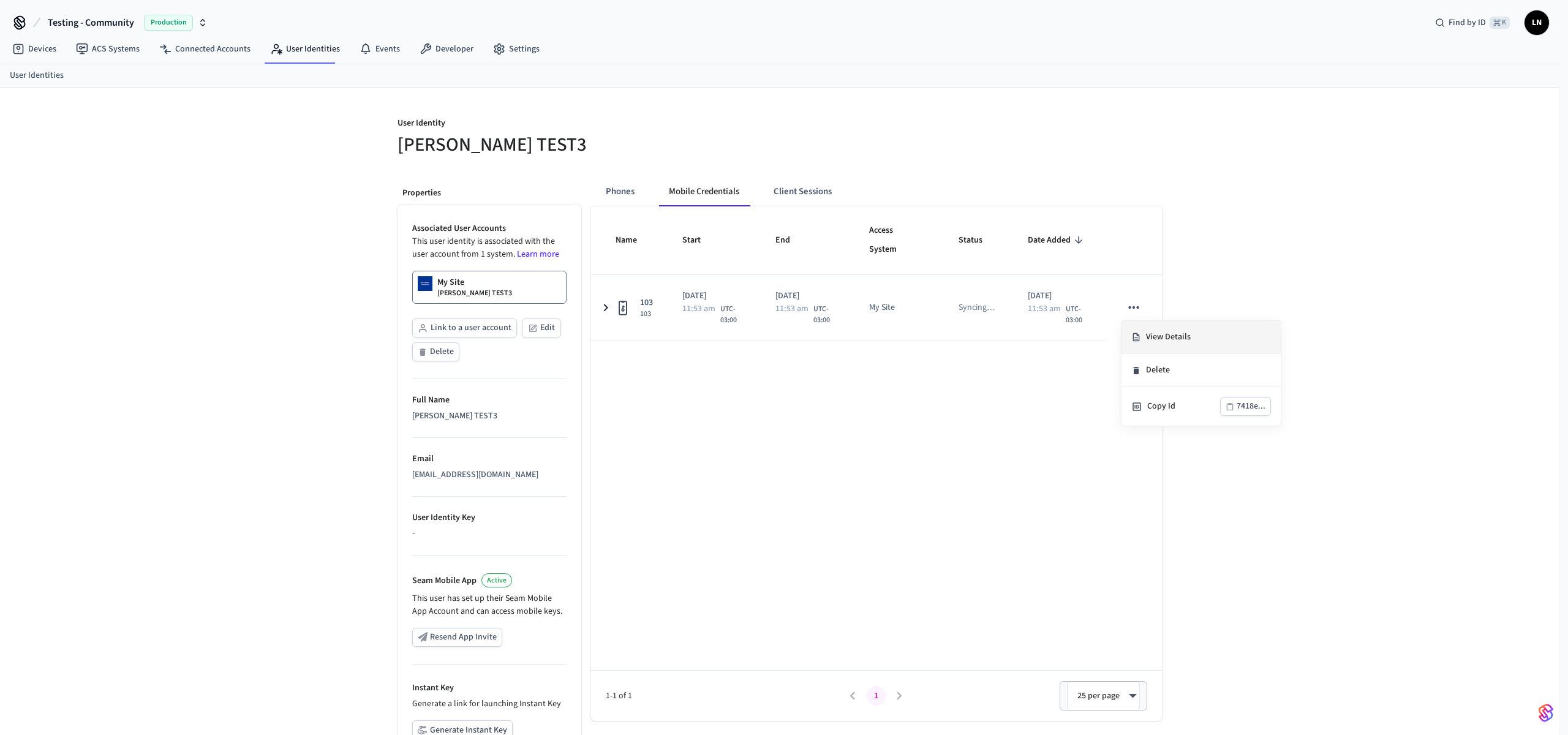
click at [1175, 337] on li "View Details" at bounding box center [1200, 337] width 159 height 33
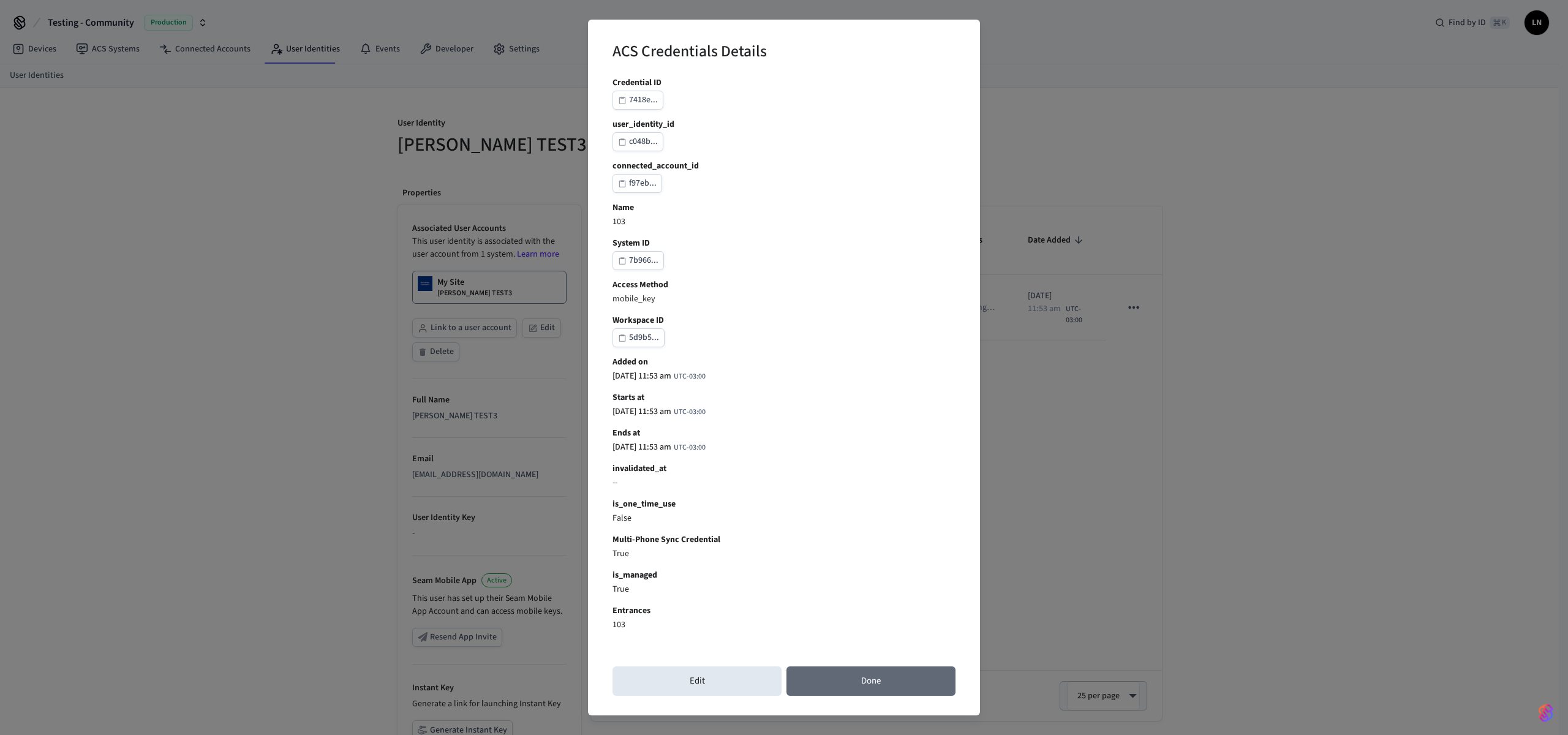
click at [877, 677] on button "Done" at bounding box center [870, 681] width 169 height 30
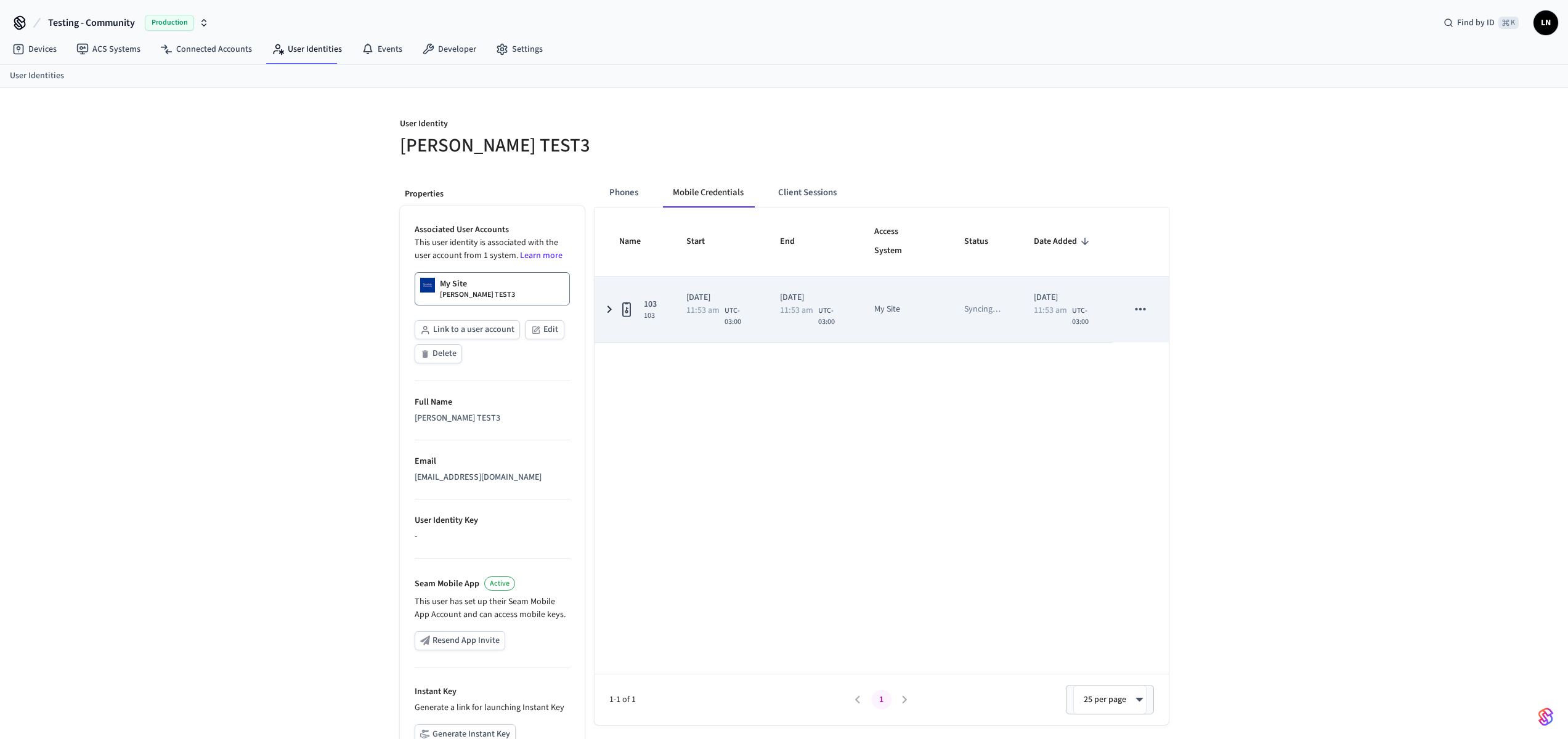
click at [743, 302] on p "2025/10/06" at bounding box center [718, 298] width 65 height 13
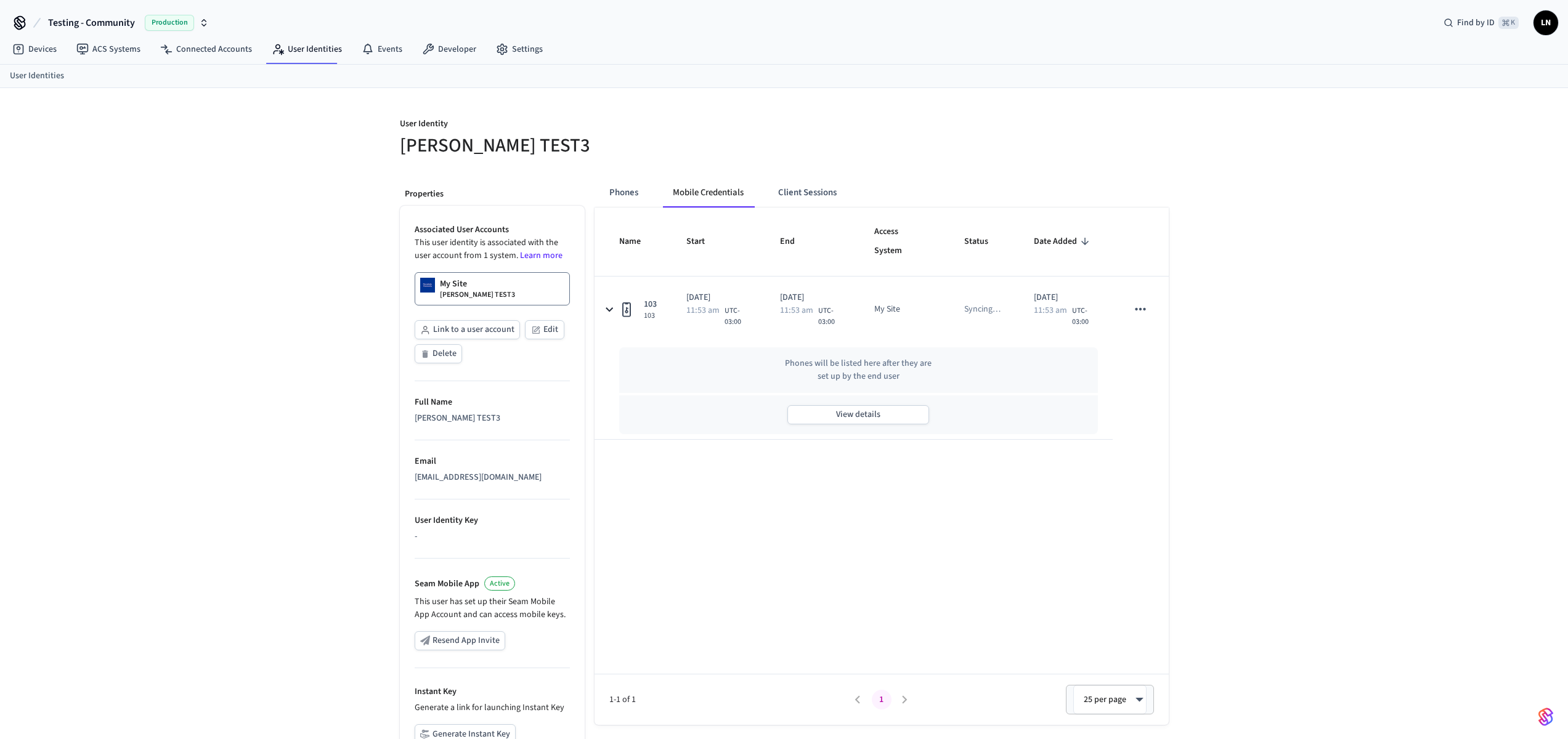
click at [1319, 281] on div "User Identity LUCAS TEST3 Properties Associated User Accounts This user identit…" at bounding box center [784, 464] width 1568 height 751
click at [234, 52] on link "Connected Accounts" at bounding box center [206, 49] width 112 height 22
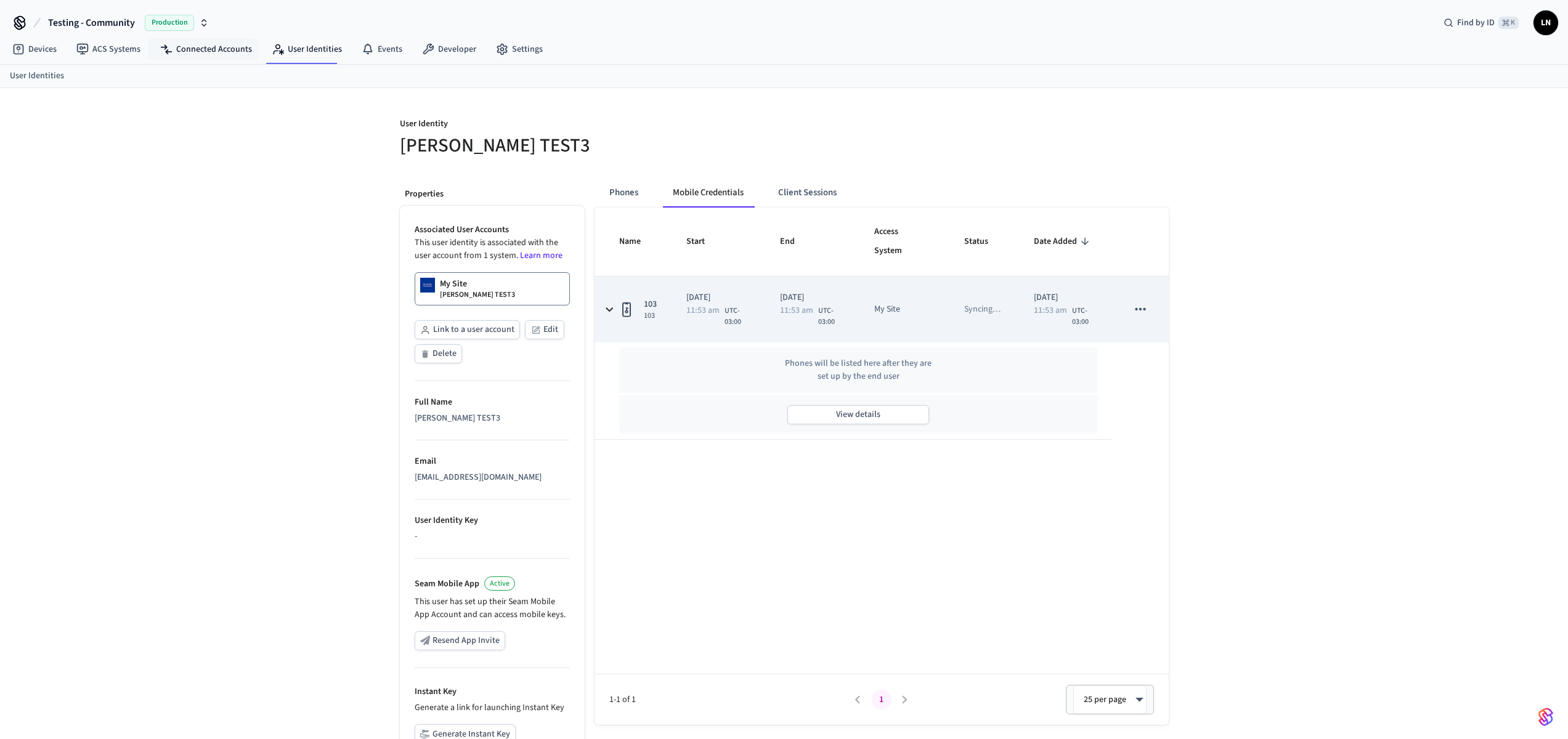
click at [925, 333] on td "My Site" at bounding box center [905, 309] width 90 height 66
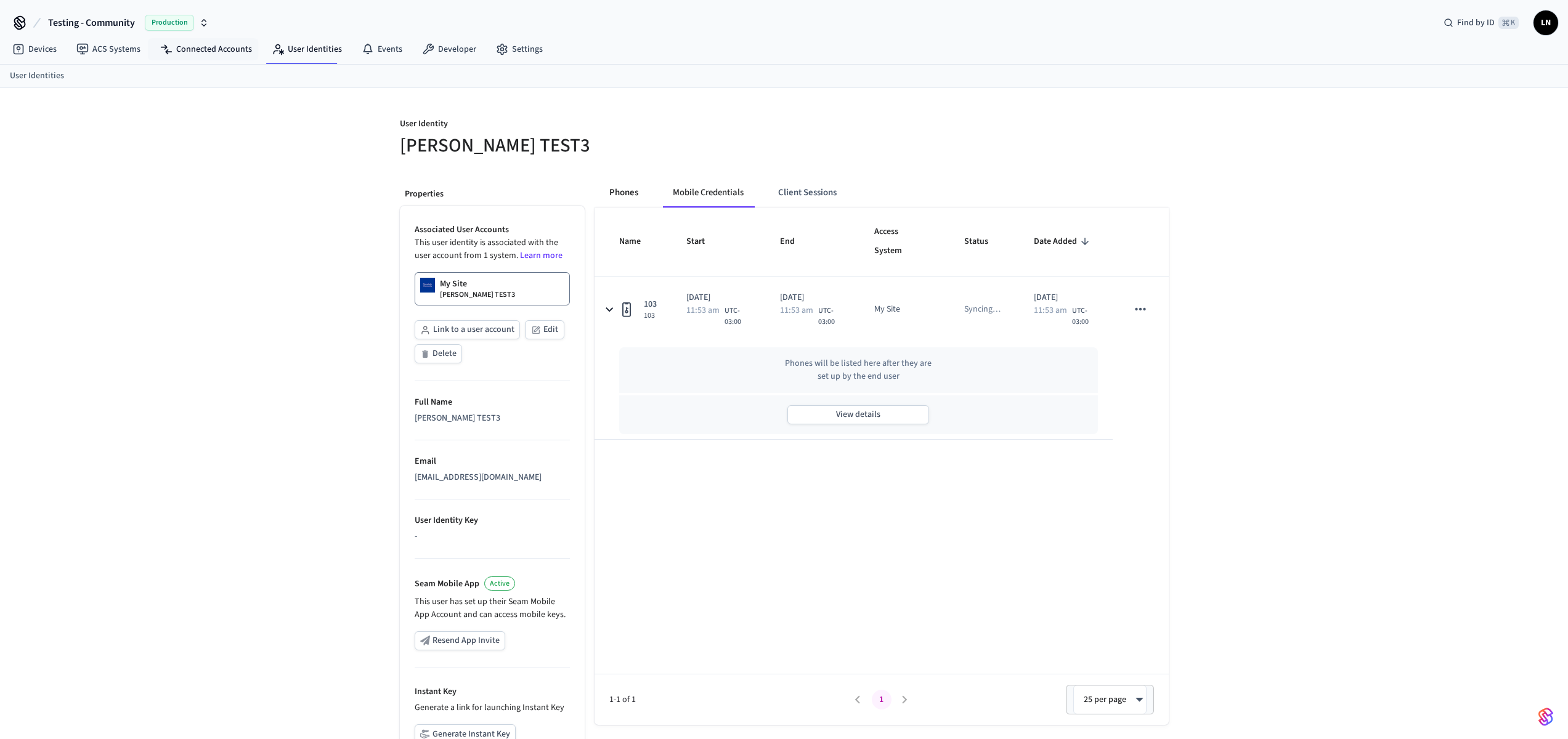
click at [620, 193] on button "Phones" at bounding box center [623, 193] width 49 height 30
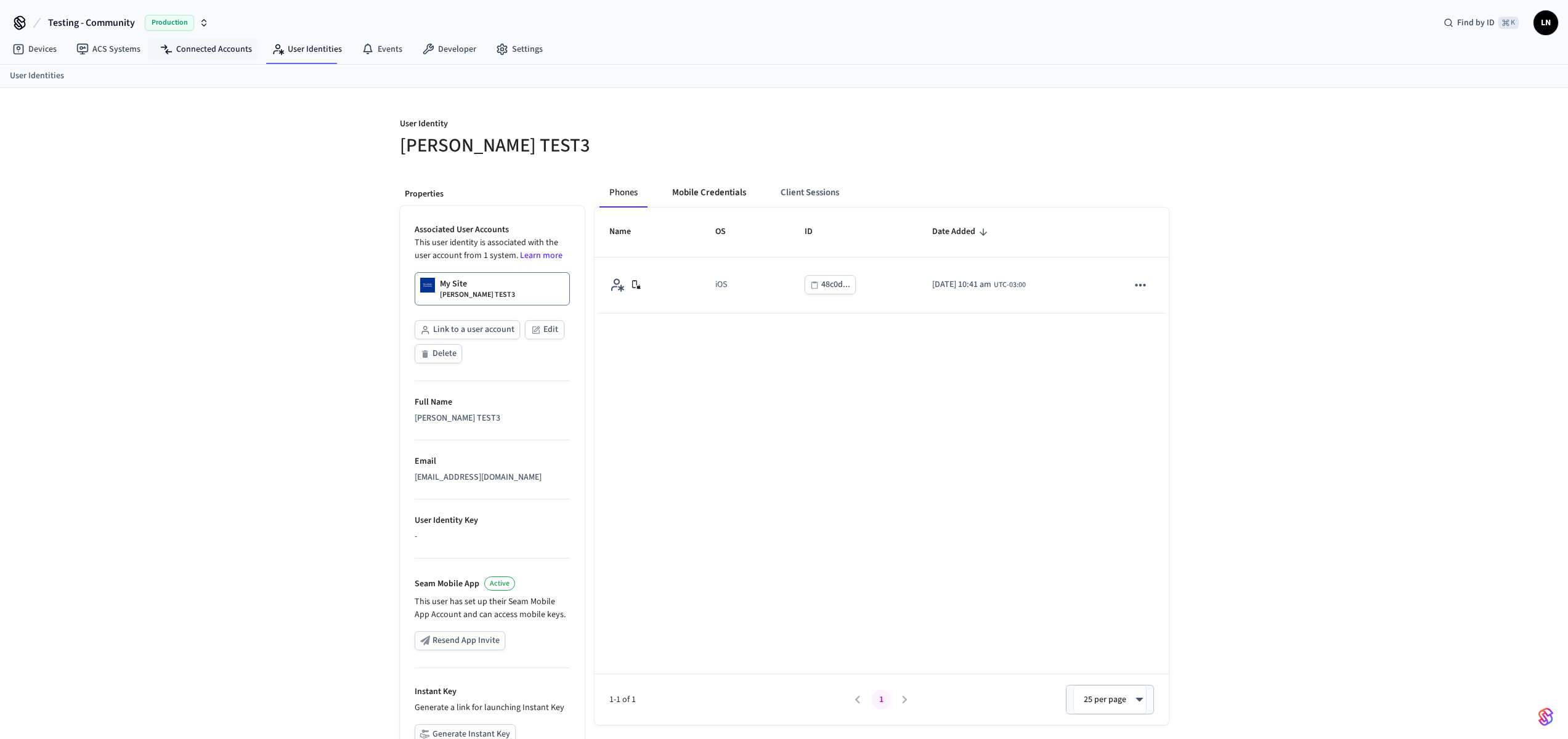
click at [710, 192] on button "Mobile Credentials" at bounding box center [709, 193] width 94 height 30
click at [771, 195] on button "Client Sessions" at bounding box center [808, 193] width 78 height 30
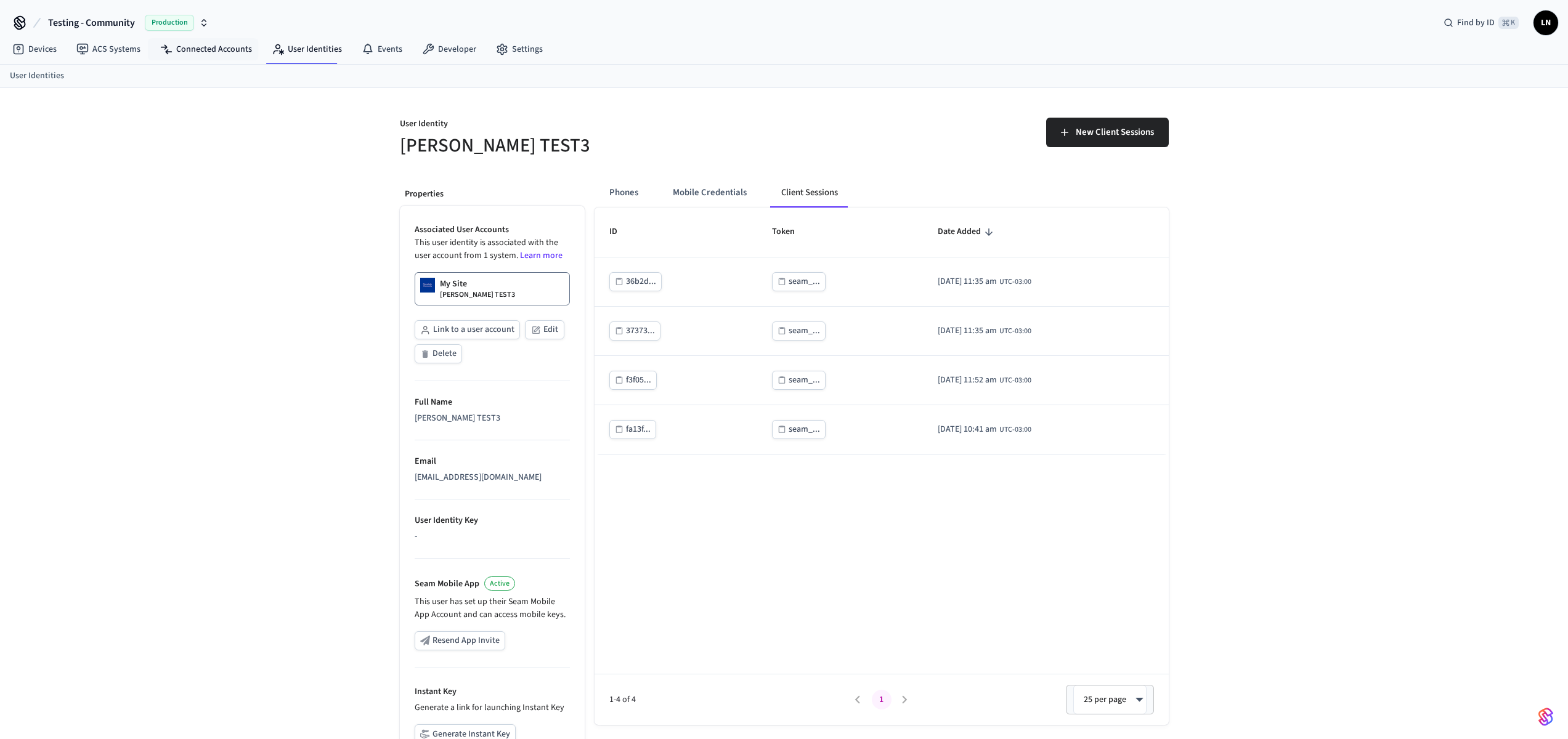
click at [789, 196] on button "Client Sessions" at bounding box center [809, 193] width 76 height 30
click at [733, 196] on button "Mobile Credentials" at bounding box center [710, 193] width 94 height 30
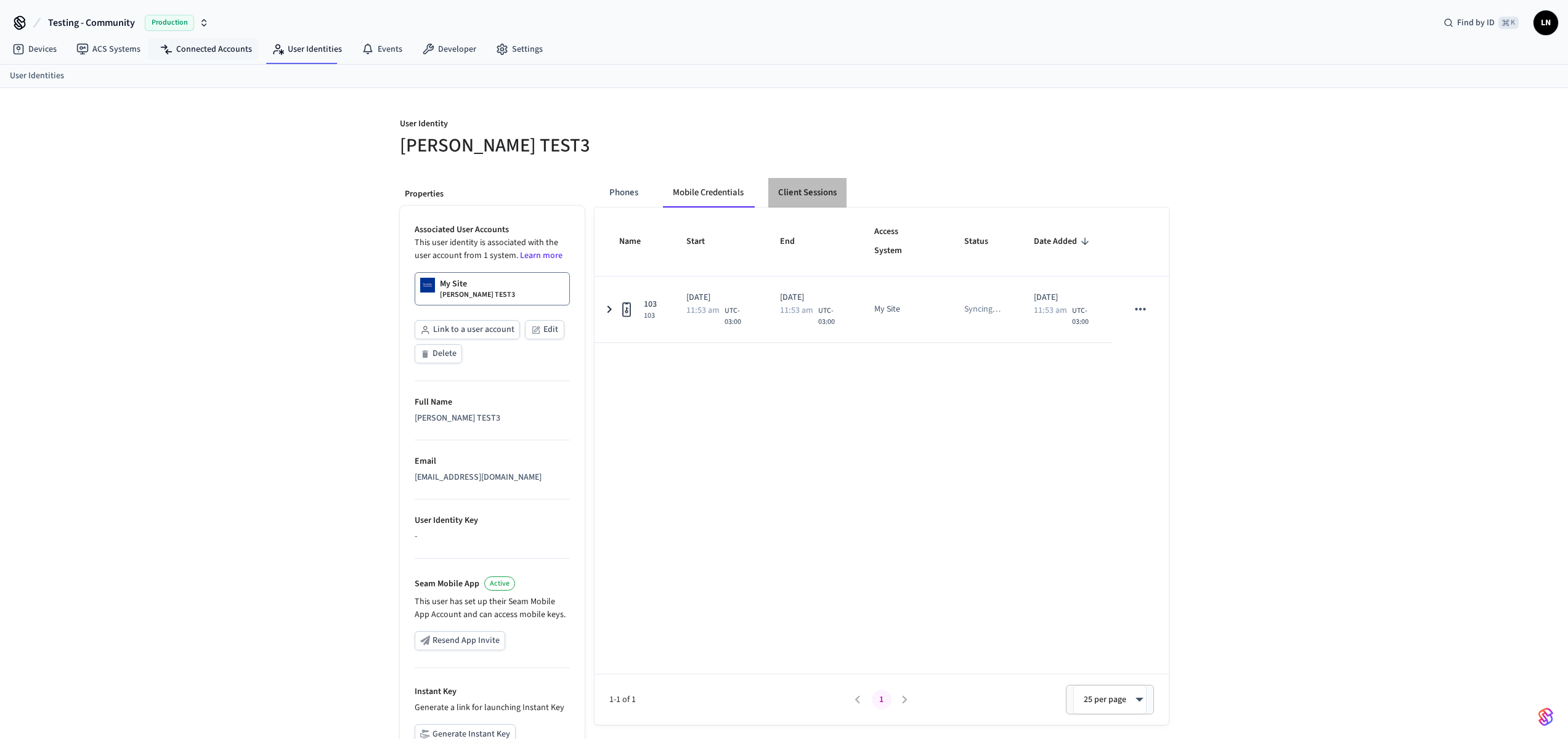
click at [789, 204] on button "Client Sessions" at bounding box center [808, 193] width 78 height 30
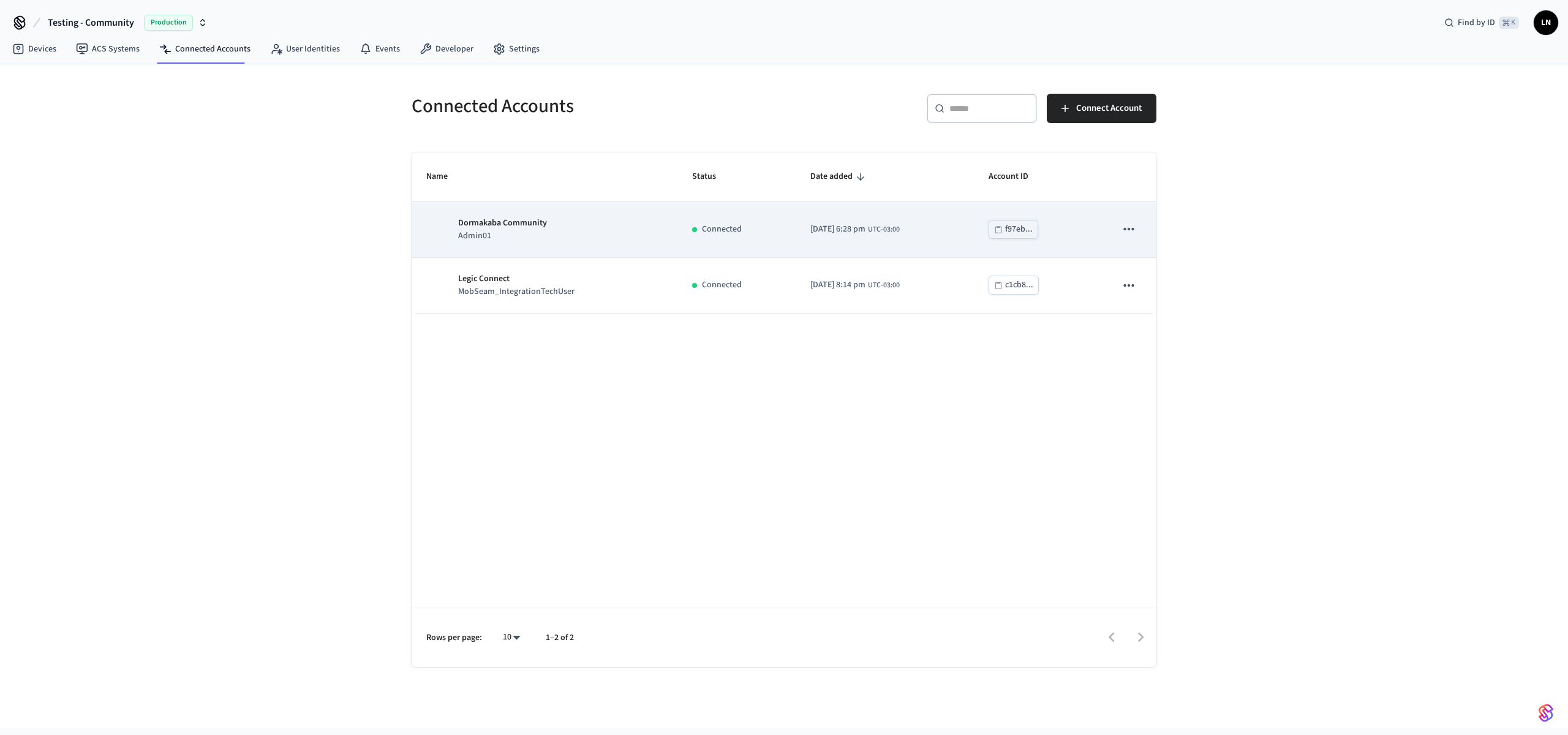
click at [1033, 231] on div "f97eb..." at bounding box center [1019, 229] width 27 height 15
